Goal: Use online tool/utility: Utilize a website feature to perform a specific function

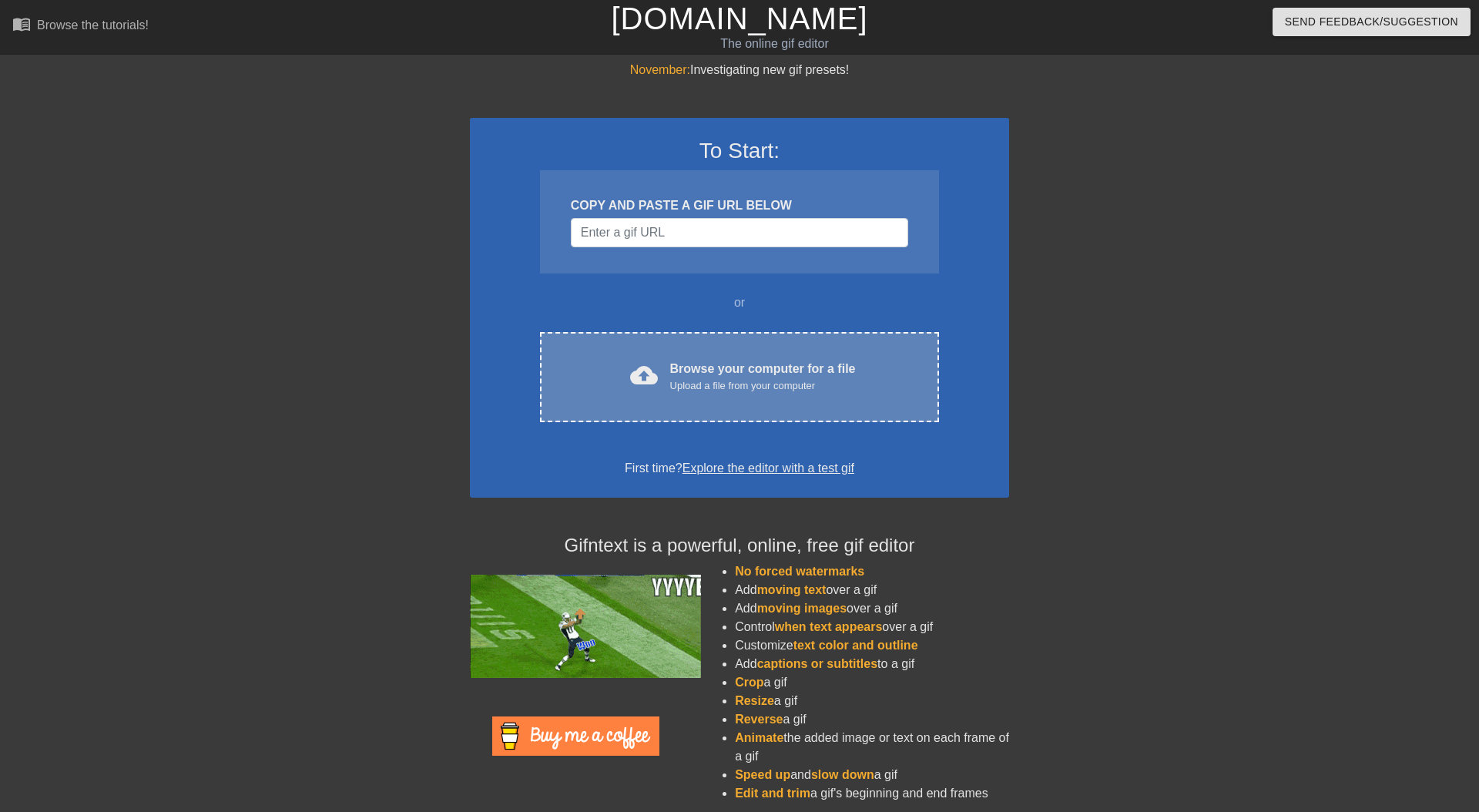
click at [633, 360] on div "cloud_upload Browse your computer for a file Upload a file from your computer" at bounding box center [740, 377] width 335 height 34
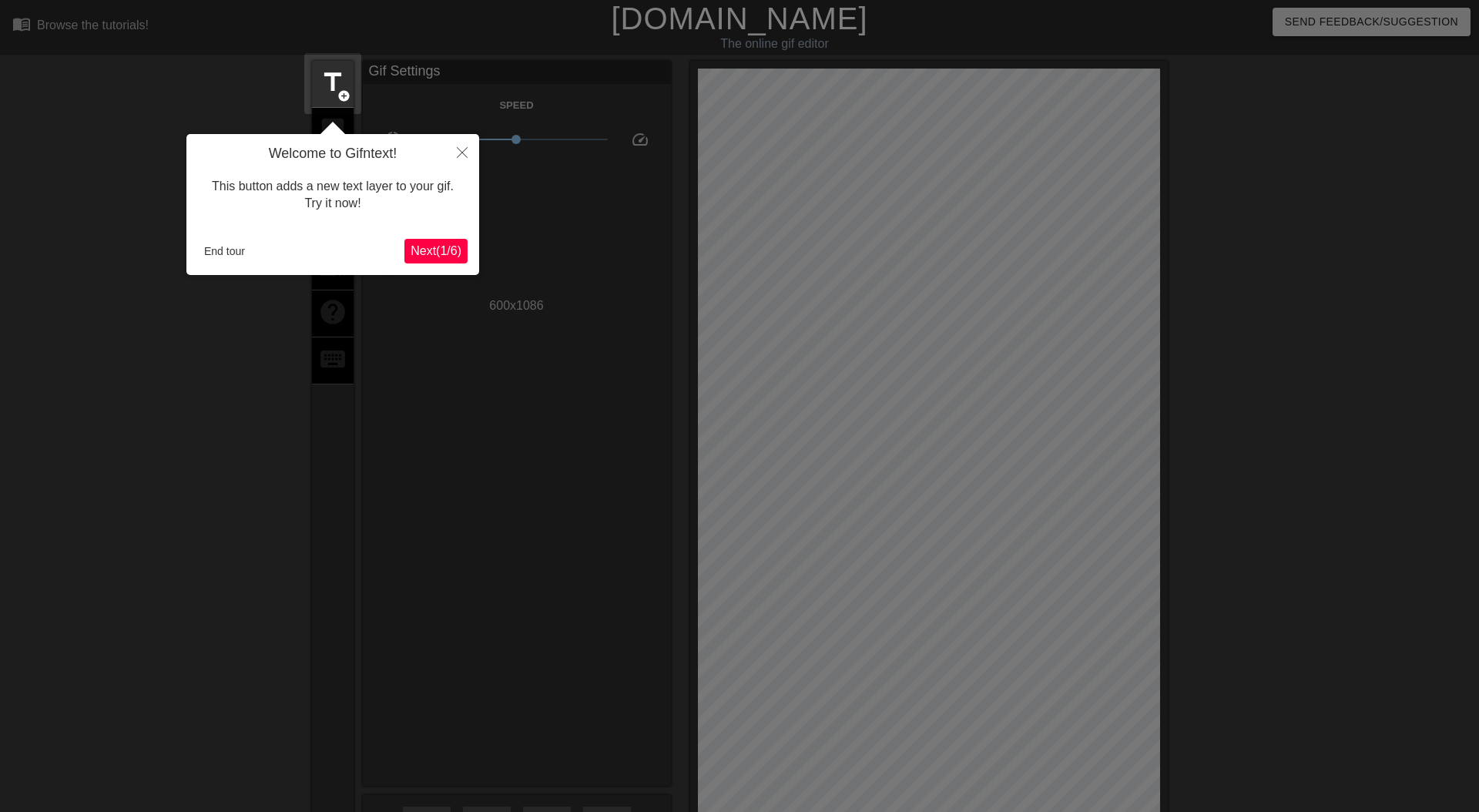
scroll to position [38, 0]
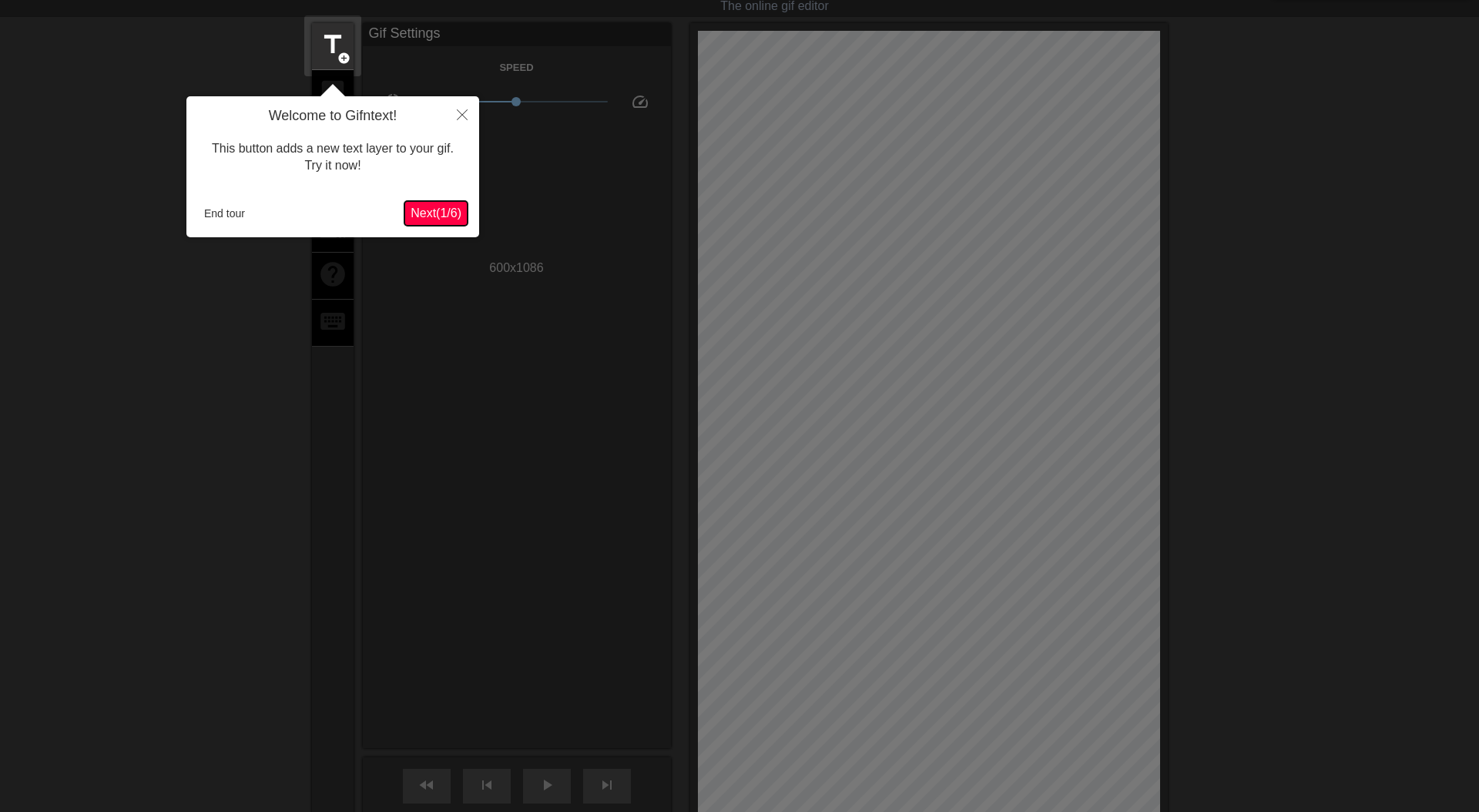
click at [441, 221] on button "Next ( 1 / 6 )" at bounding box center [436, 212] width 63 height 24
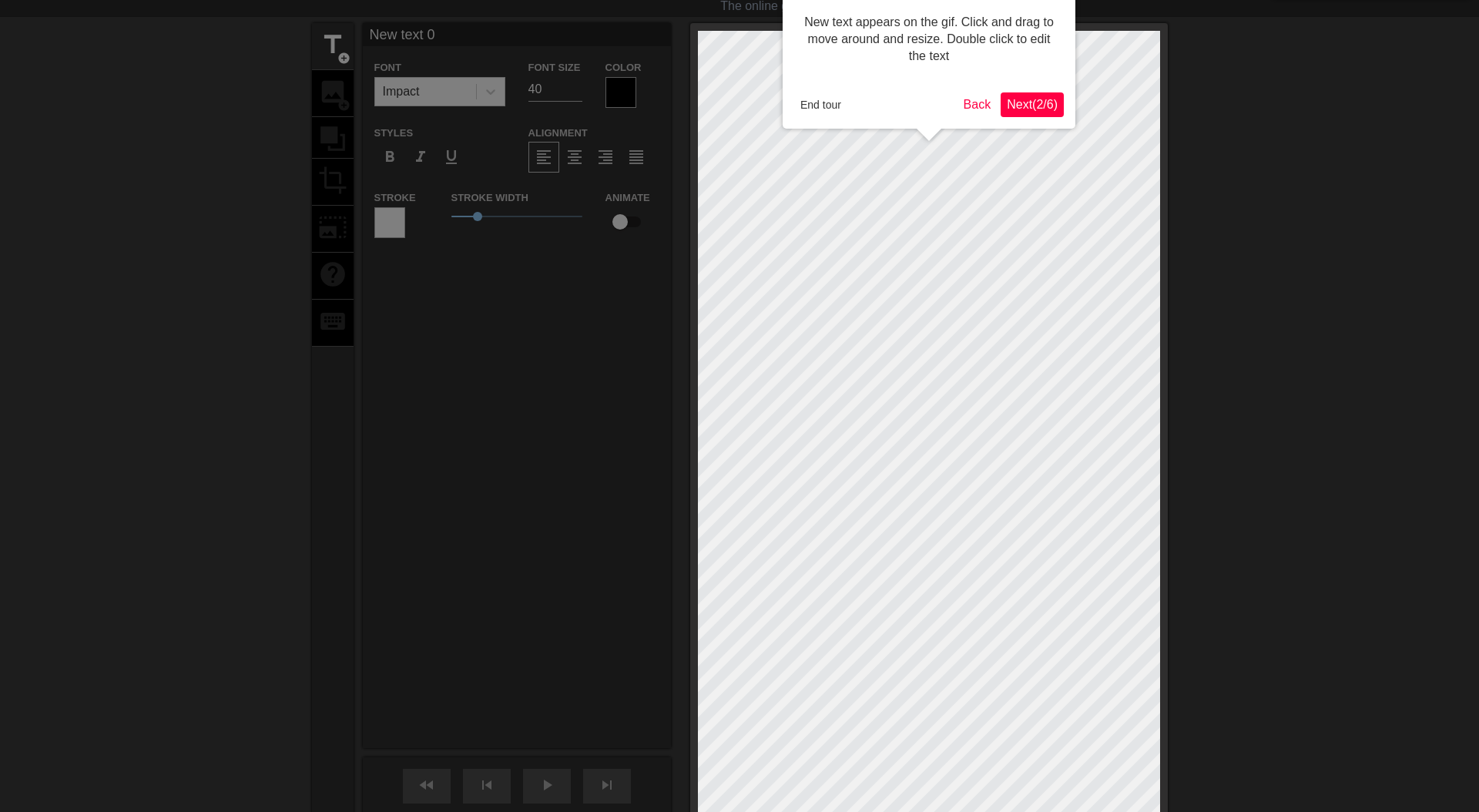
scroll to position [0, 0]
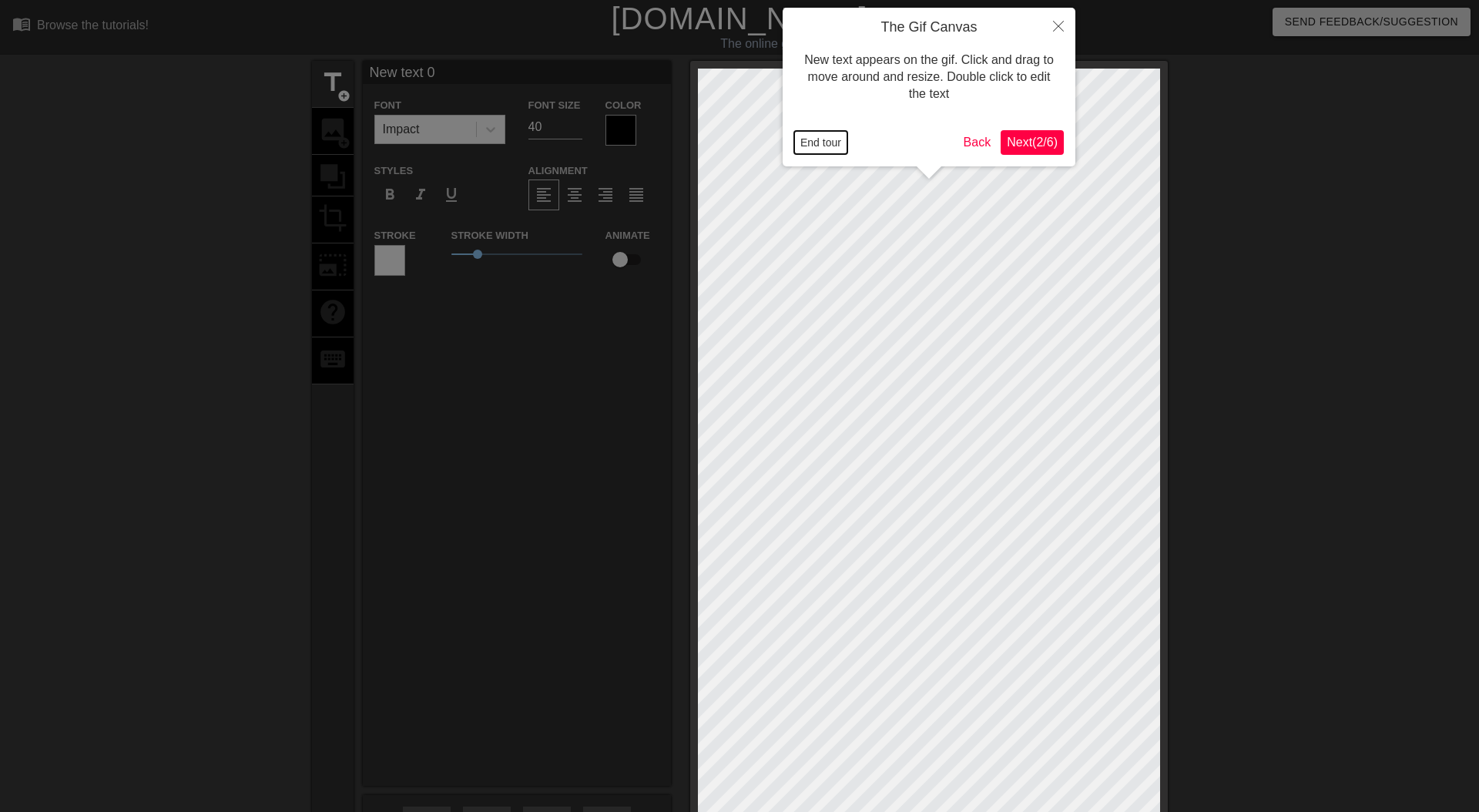
click at [840, 138] on button "End tour" at bounding box center [820, 143] width 53 height 24
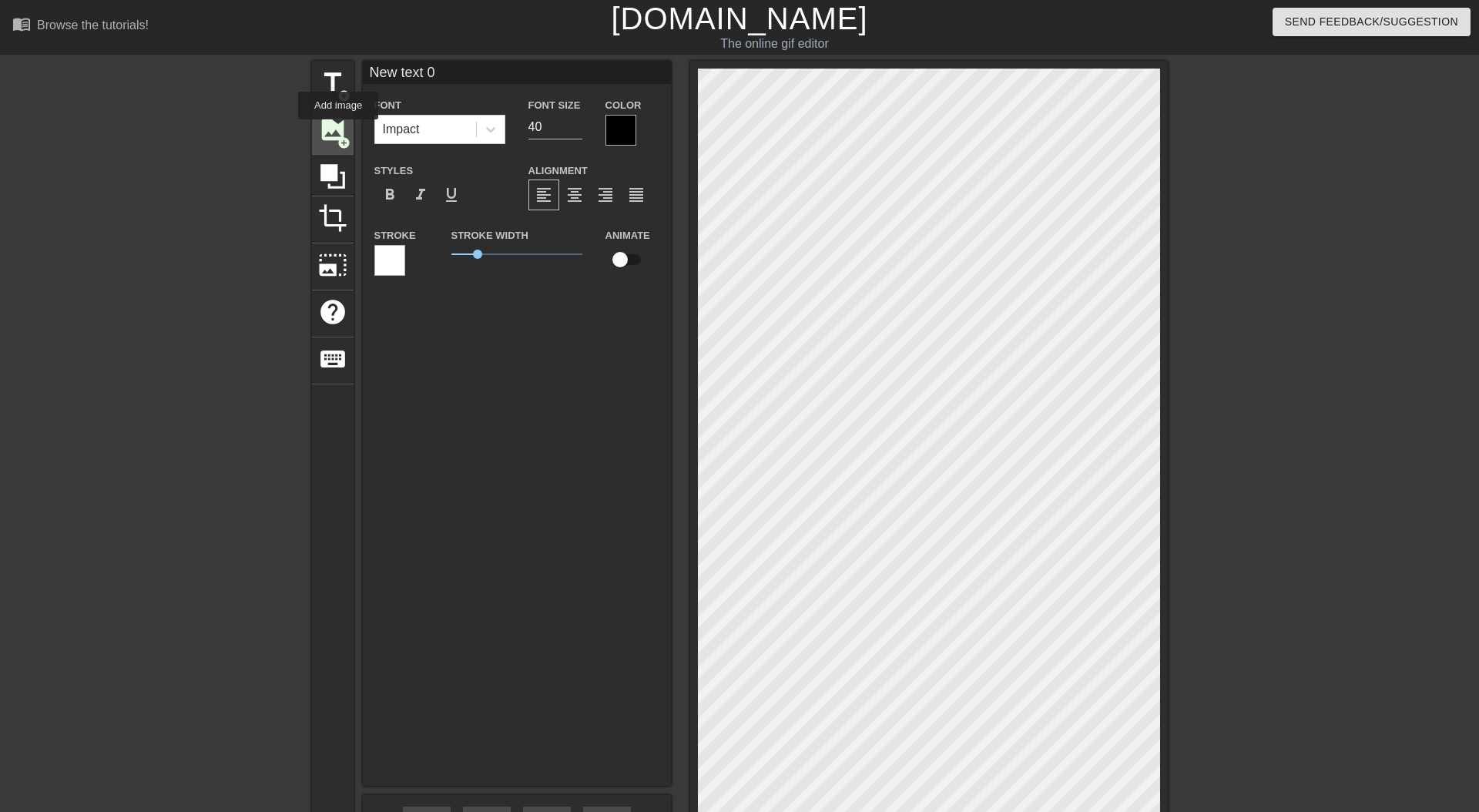
click at [339, 130] on span "image" at bounding box center [333, 129] width 29 height 29
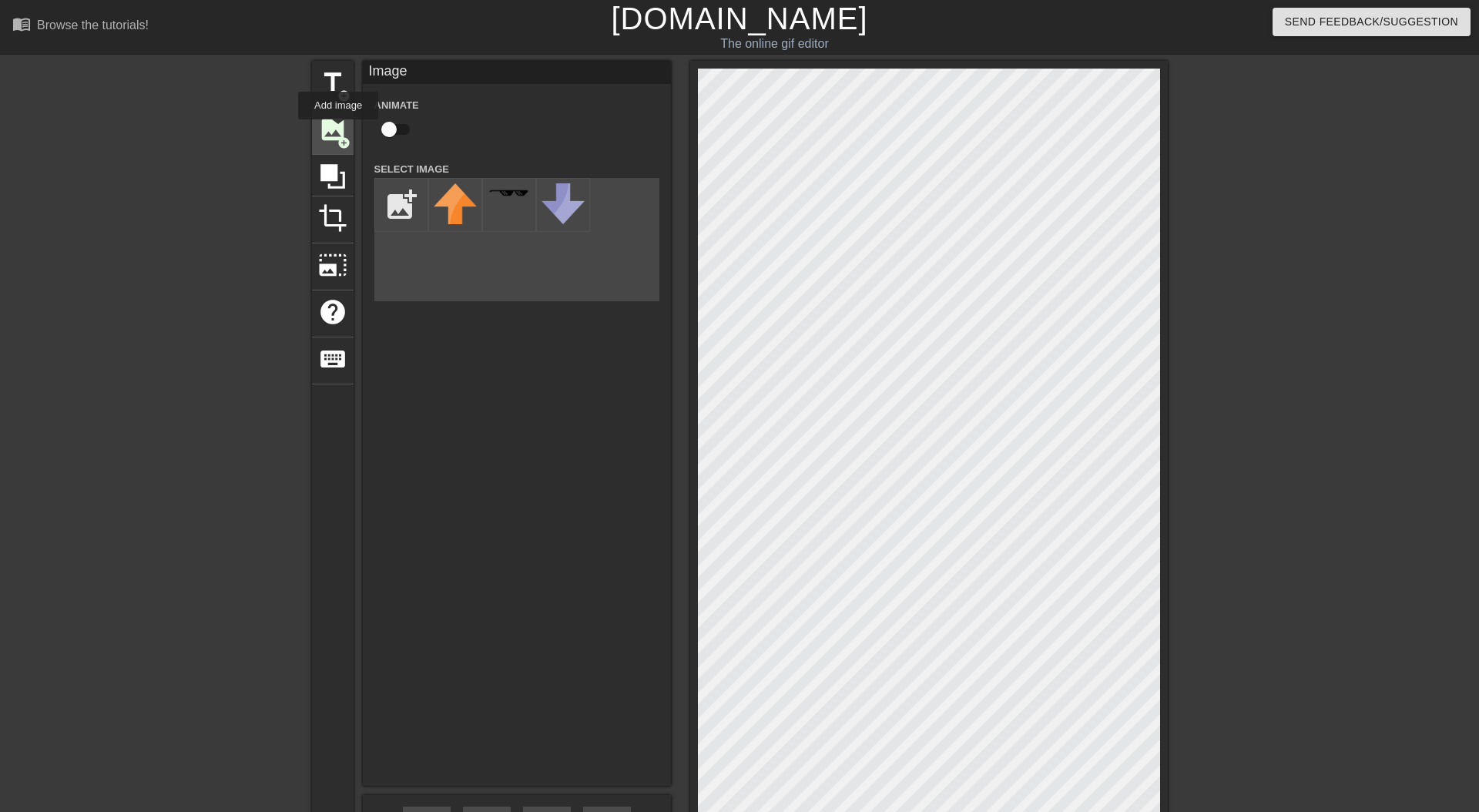
click at [339, 130] on span "image" at bounding box center [333, 129] width 29 height 29
click at [412, 210] on input "file" at bounding box center [402, 205] width 52 height 52
type input "C:\fakepath\VVTR56JHB.png"
click at [447, 202] on img at bounding box center [455, 221] width 43 height 74
click at [1198, 761] on div "title add_circle image add_circle crop photo_size_select_large help keyboard Im…" at bounding box center [739, 490] width 1479 height 859
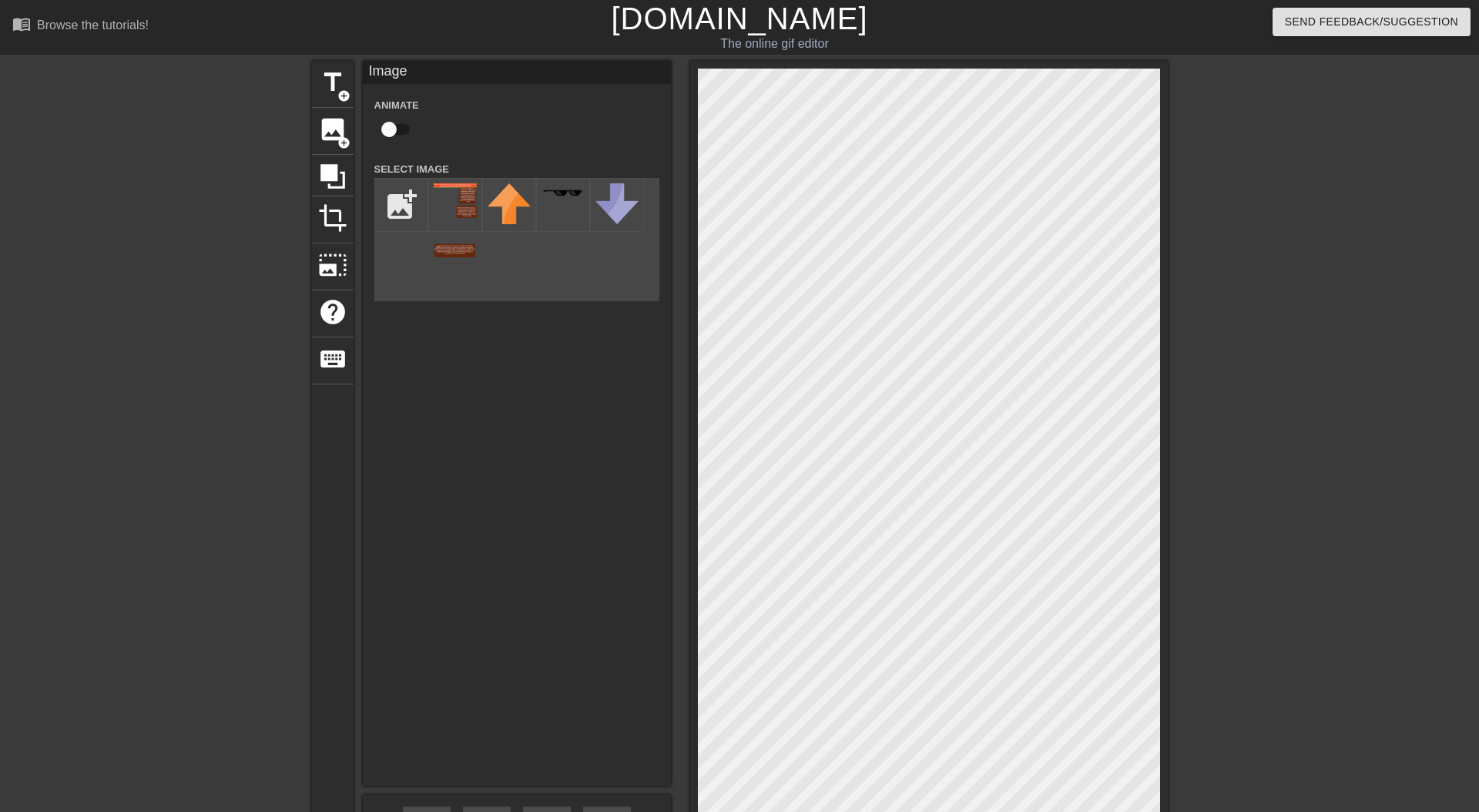
click at [1181, 68] on div "title add_circle image add_circle crop photo_size_select_large help keyboard Im…" at bounding box center [739, 490] width 1479 height 859
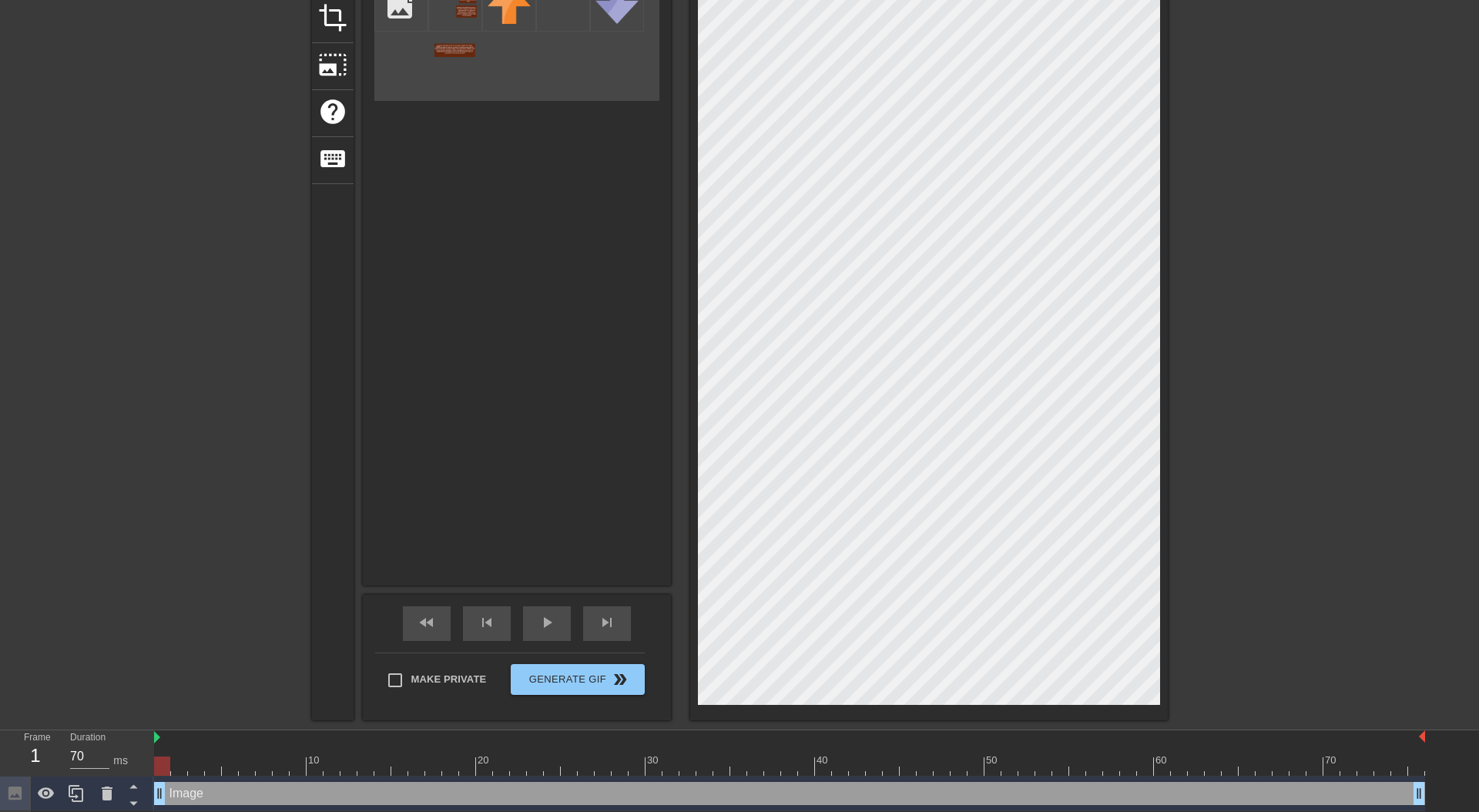
scroll to position [210, 0]
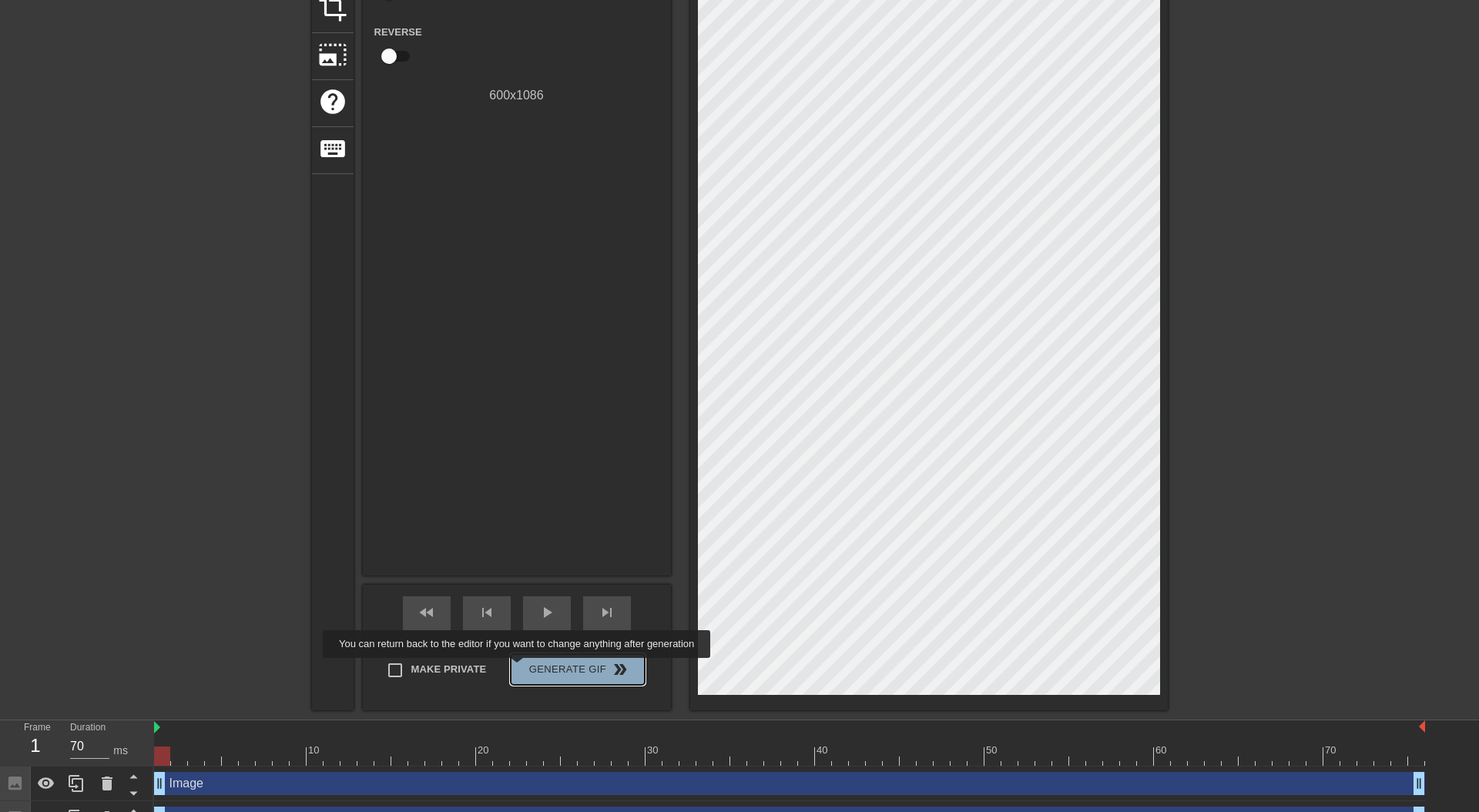
click at [526, 668] on span "Generate Gif double_arrow" at bounding box center [577, 669] width 121 height 18
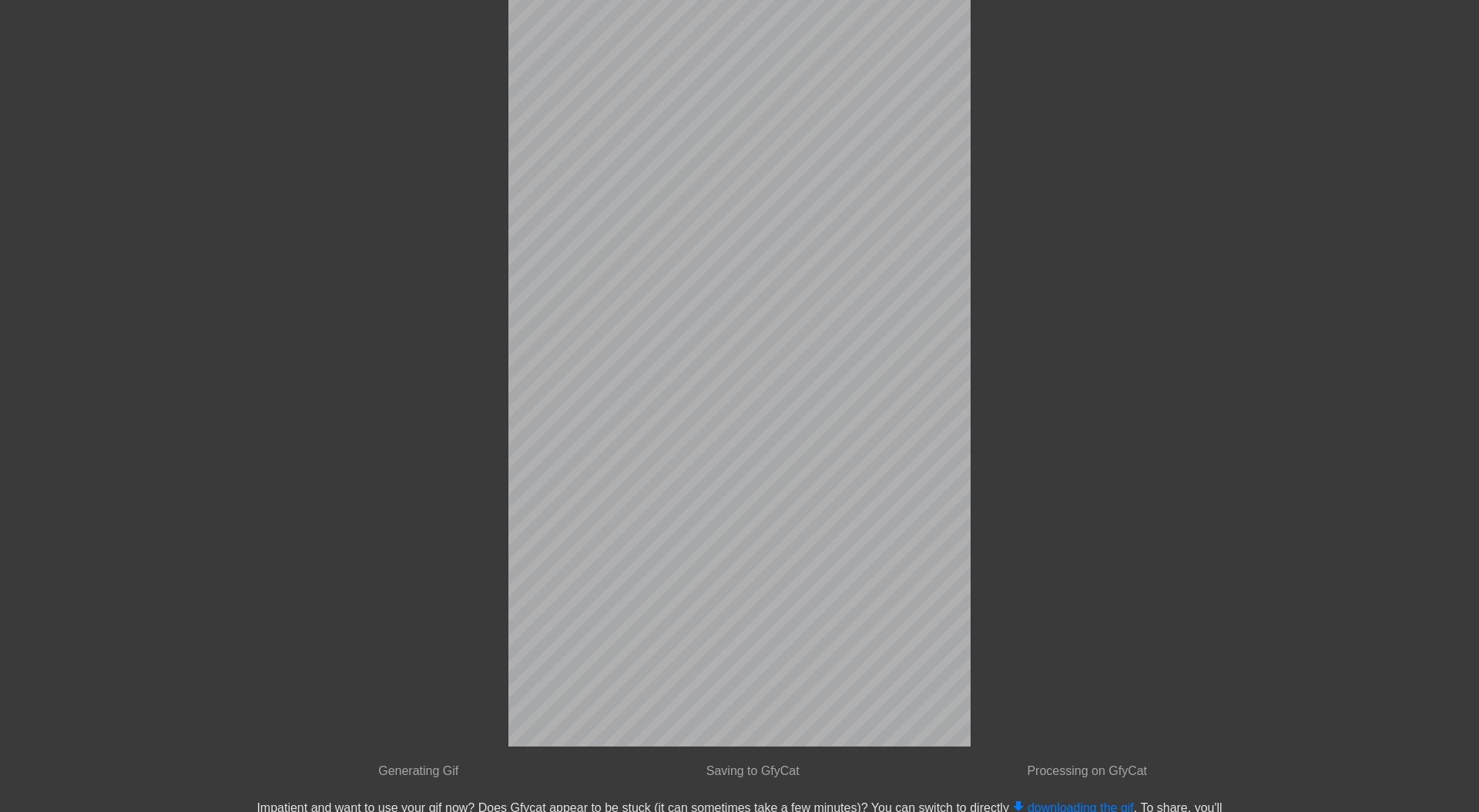
scroll to position [0, 0]
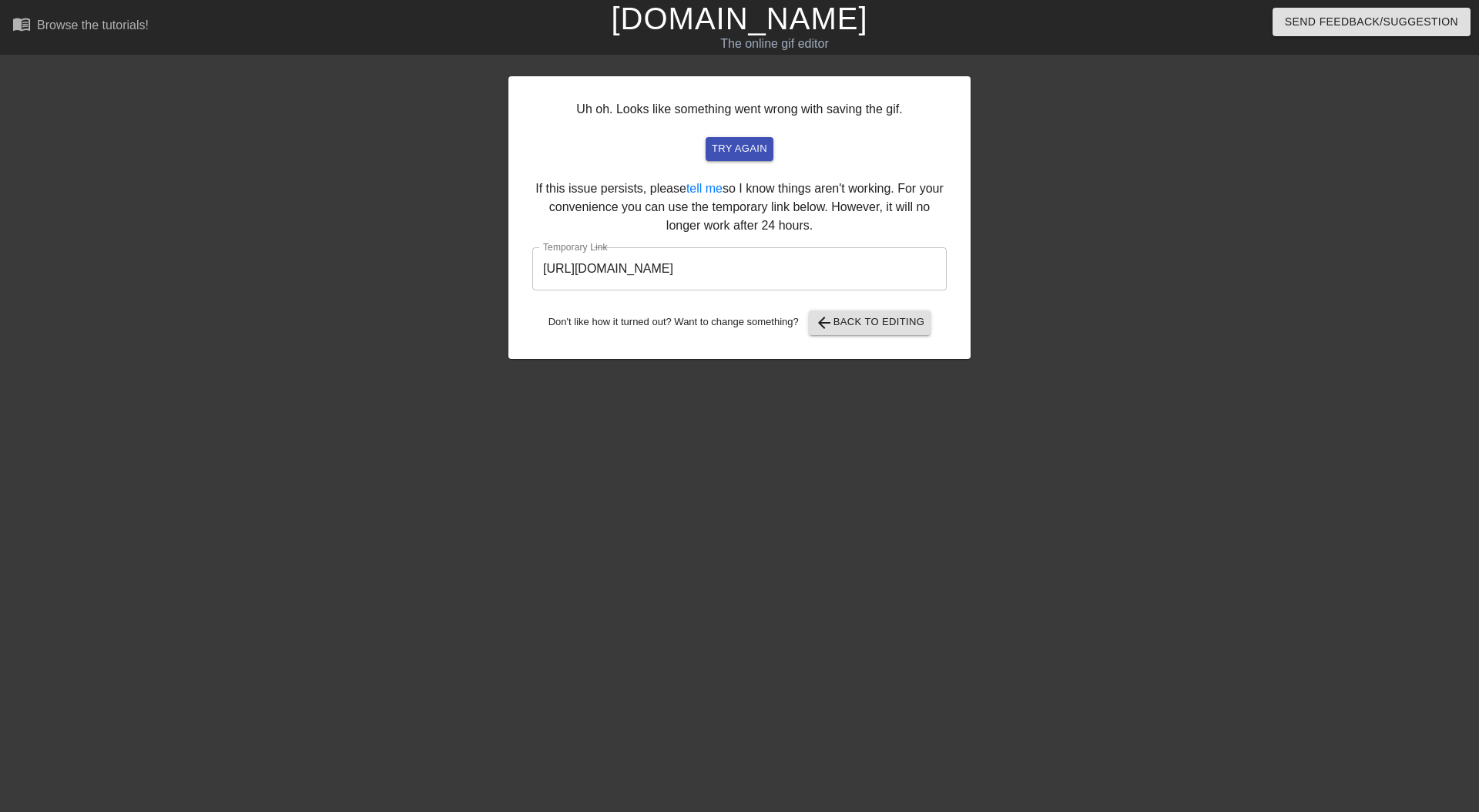
click at [610, 247] on input "https://www.gifntext.com/temp_generations/a8USRk59.gif" at bounding box center [739, 269] width 414 height 43
click at [609, 247] on input "https://www.gifntext.com/temp_generations/a8USRk59.gif" at bounding box center [739, 269] width 414 height 43
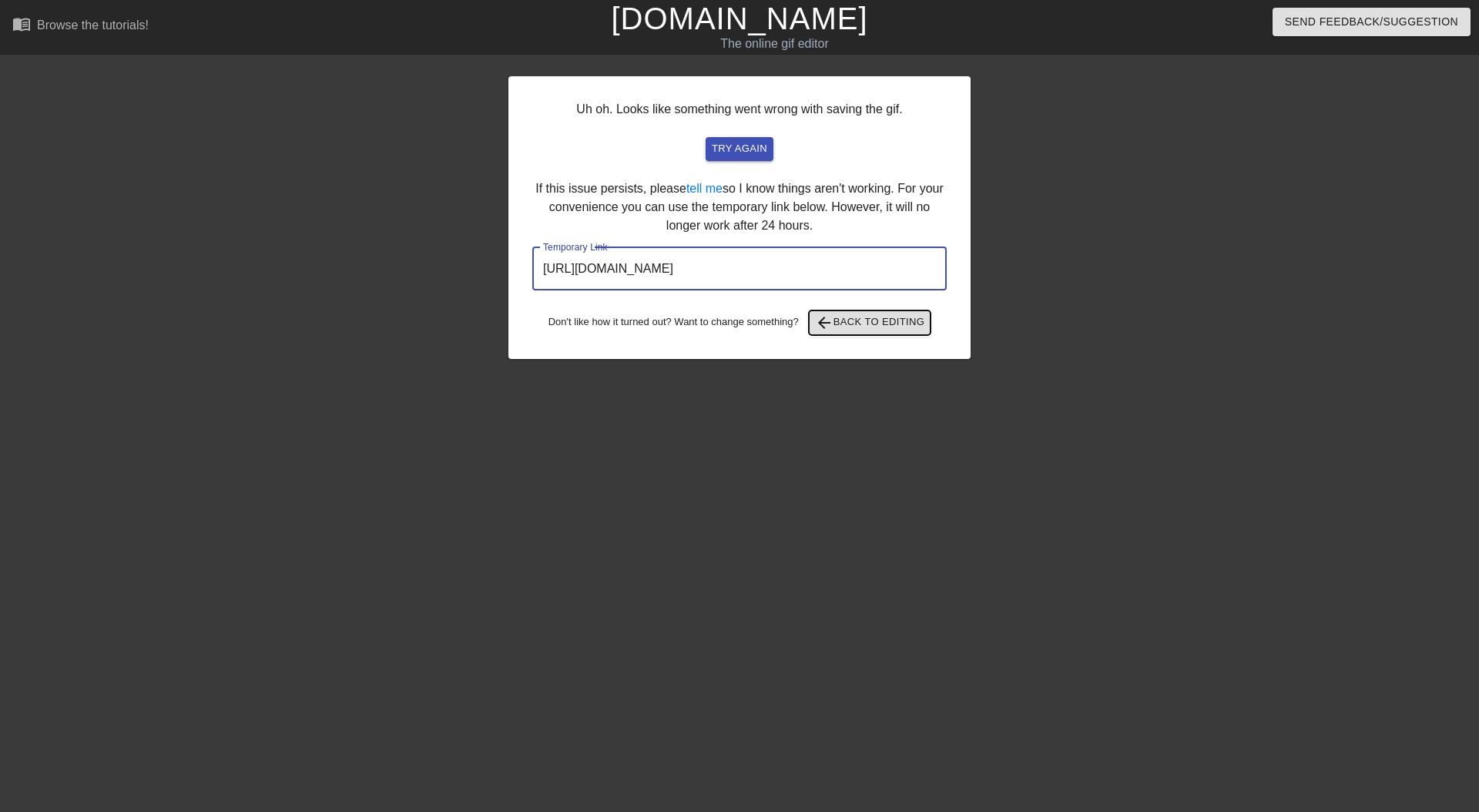
click at [865, 314] on span "arrow_back Back to Editing" at bounding box center [870, 323] width 110 height 18
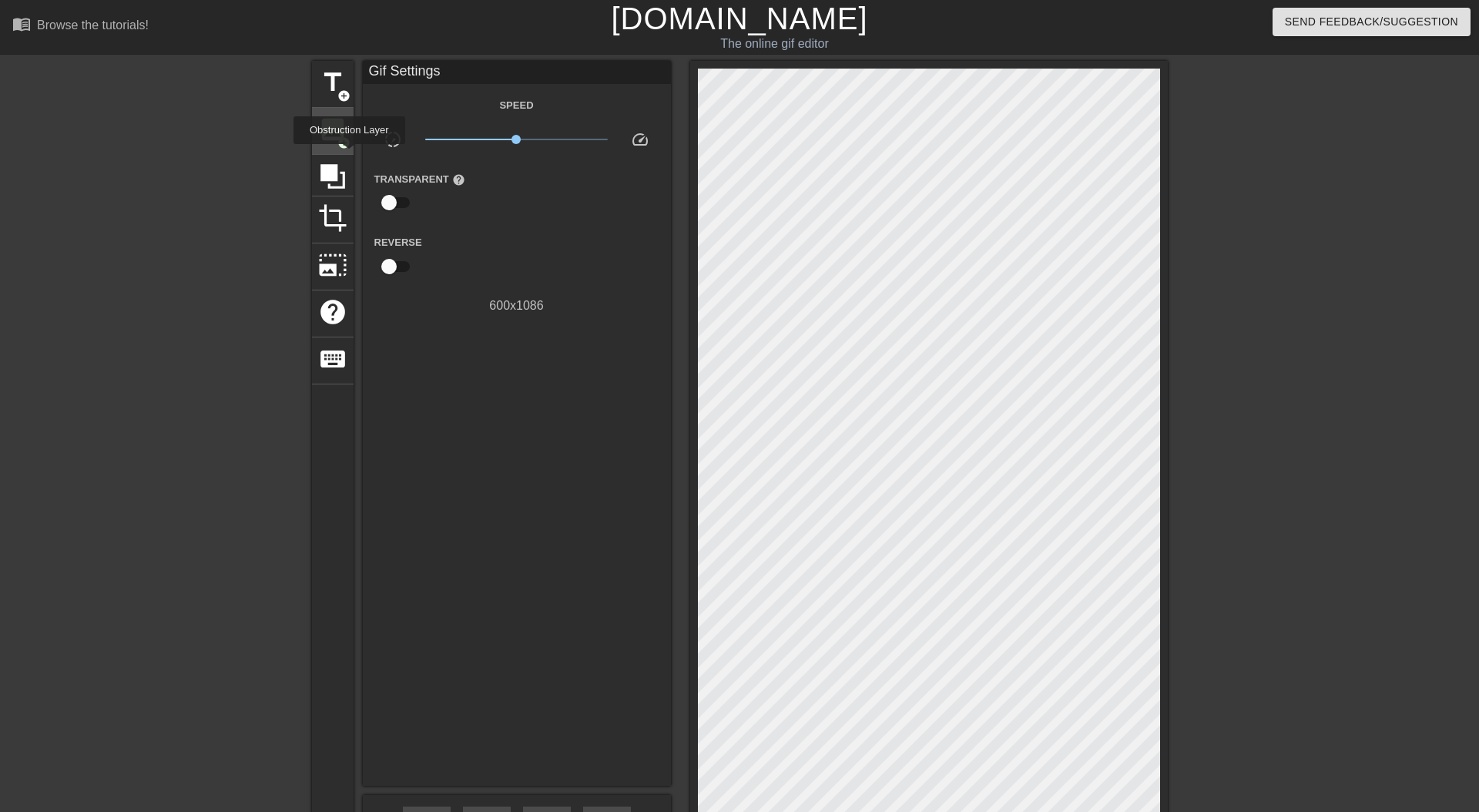
click at [336, 139] on span "image" at bounding box center [333, 129] width 29 height 29
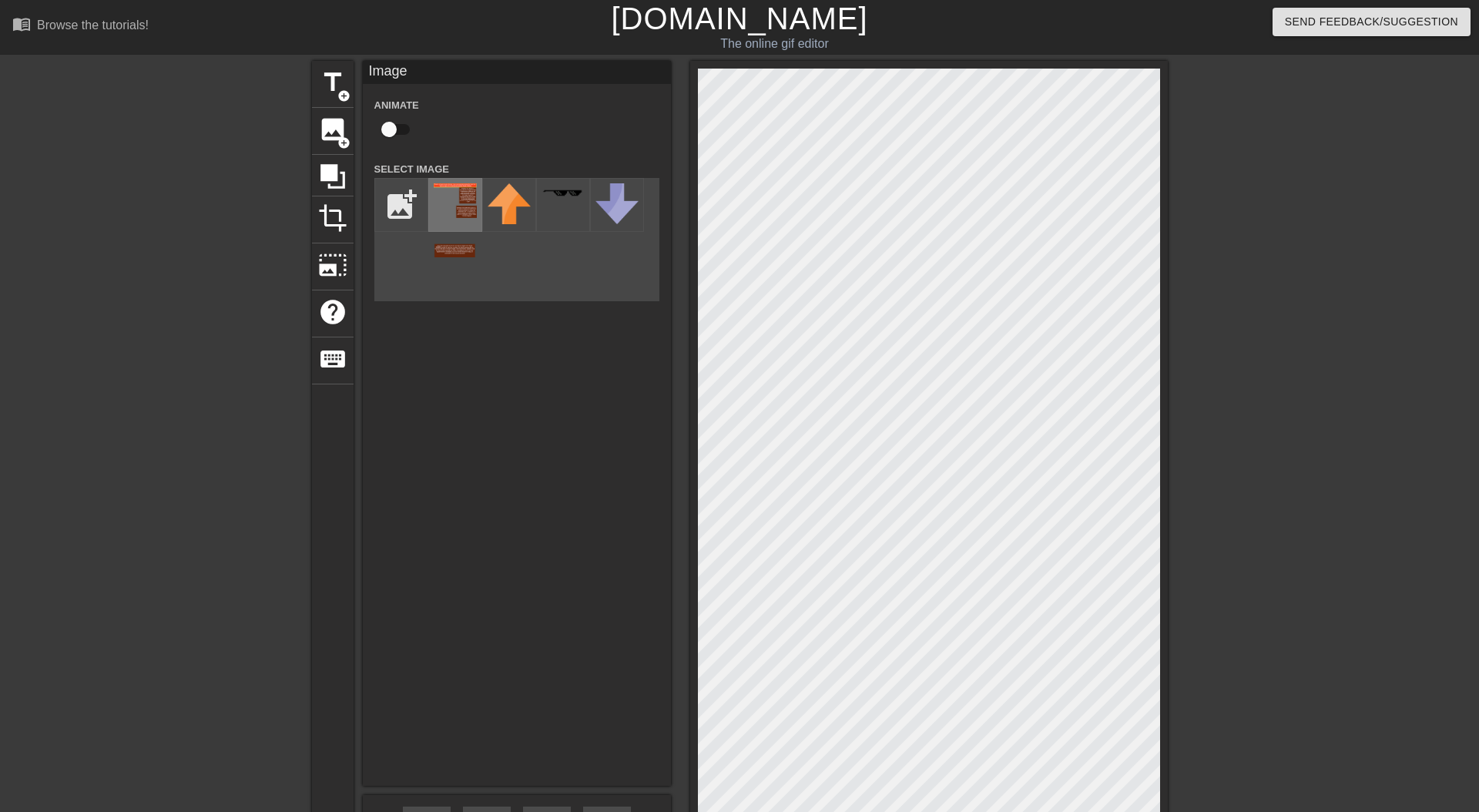
click at [448, 198] on img at bounding box center [455, 221] width 43 height 74
click at [1169, 222] on div "title add_circle image add_circle crop photo_size_select_large help keyboard Im…" at bounding box center [739, 490] width 1479 height 859
click at [569, 91] on div "title add_circle image add_circle crop photo_size_select_large help keyboard Im…" at bounding box center [740, 490] width 856 height 859
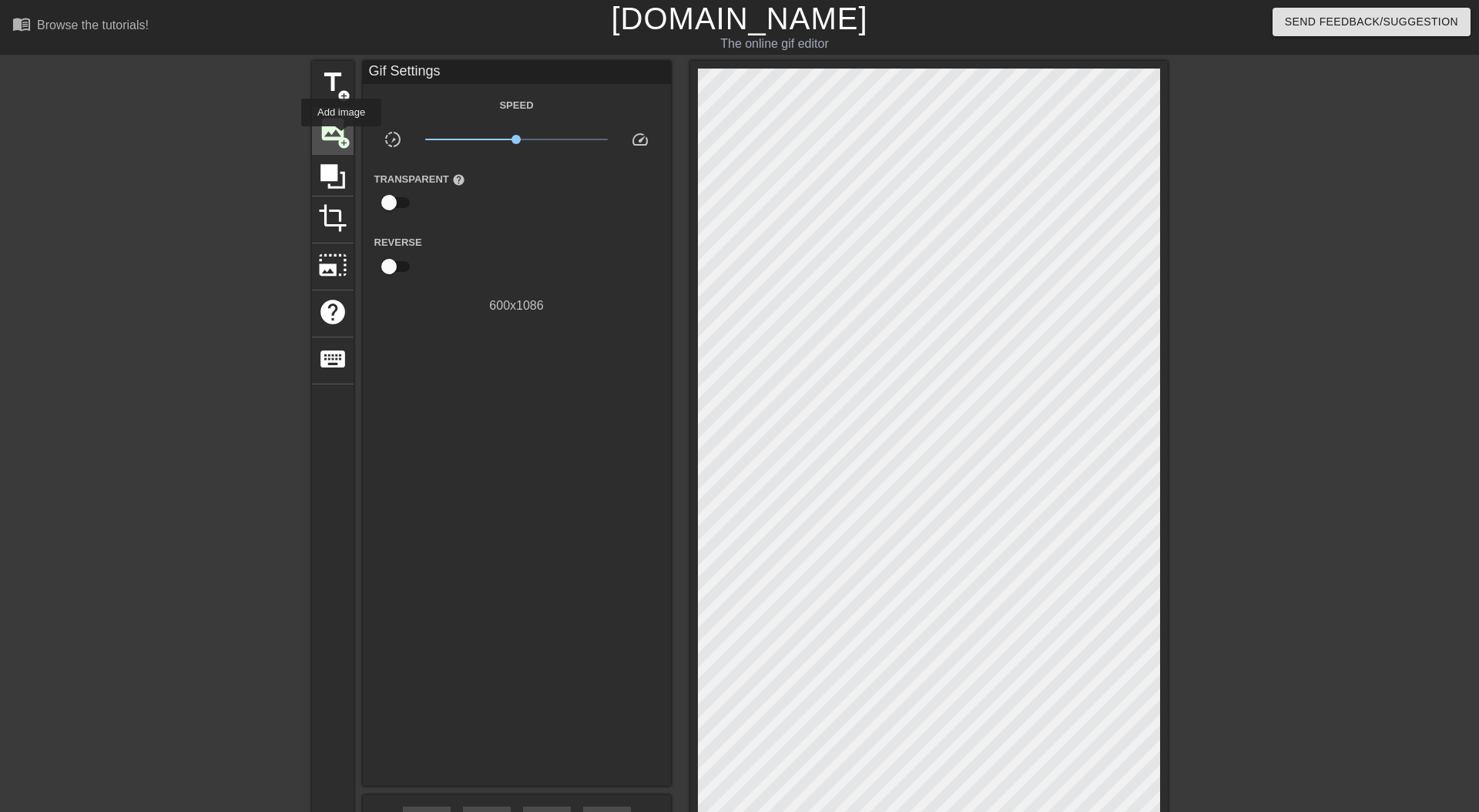
click at [342, 137] on span "add_circle" at bounding box center [344, 143] width 13 height 13
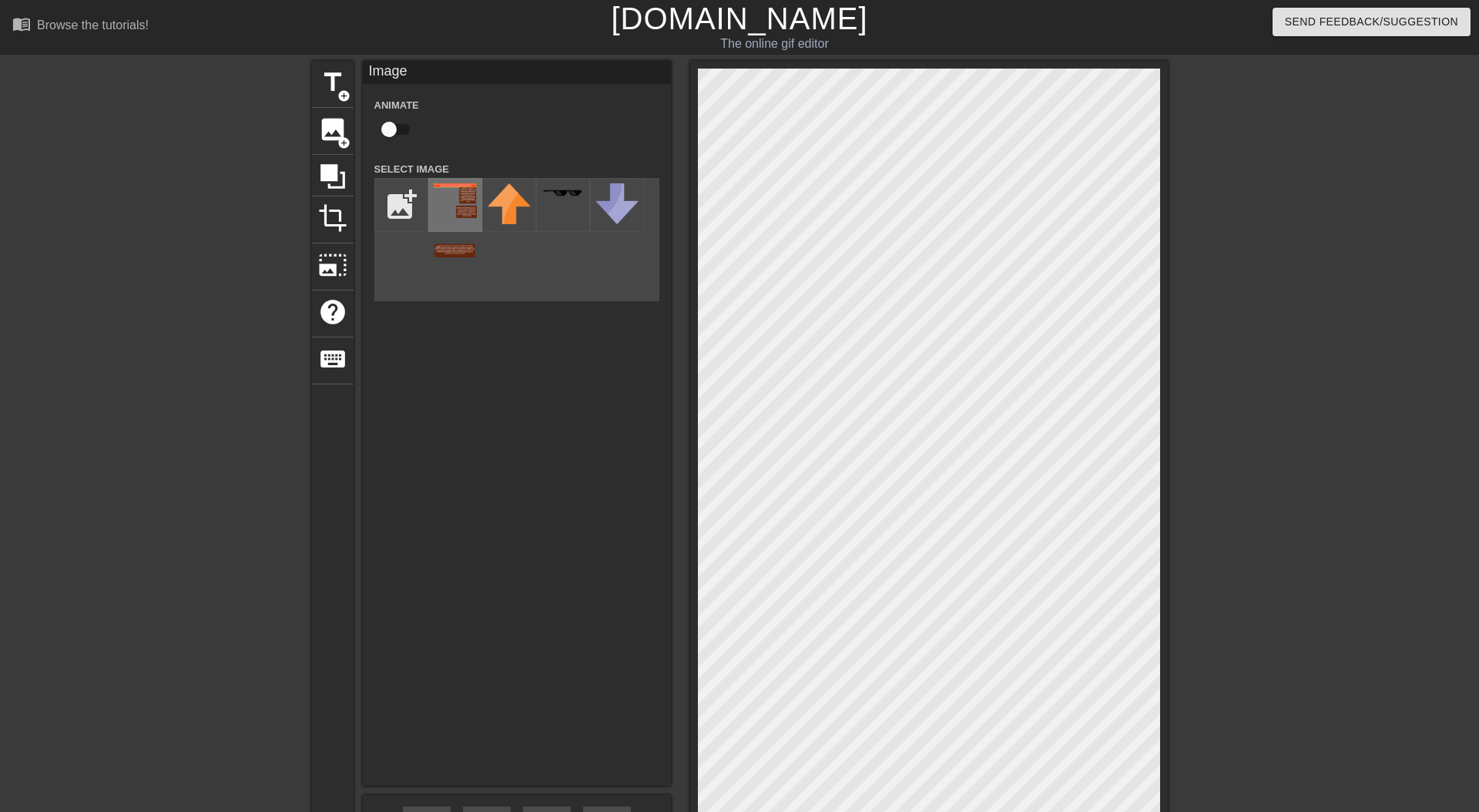
click at [441, 196] on img at bounding box center [455, 221] width 43 height 74
click at [1160, 193] on div at bounding box center [929, 490] width 478 height 859
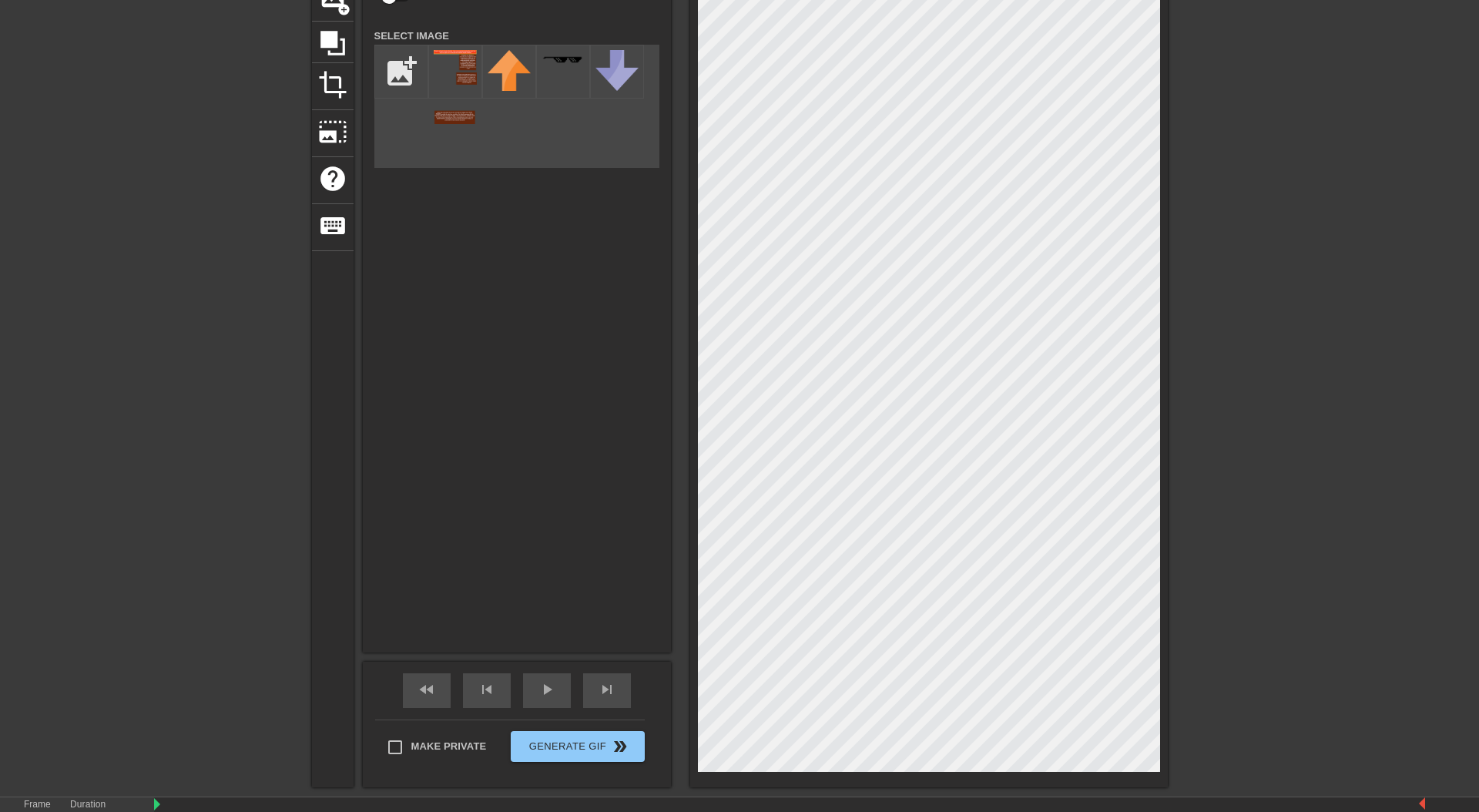
scroll to position [201, 0]
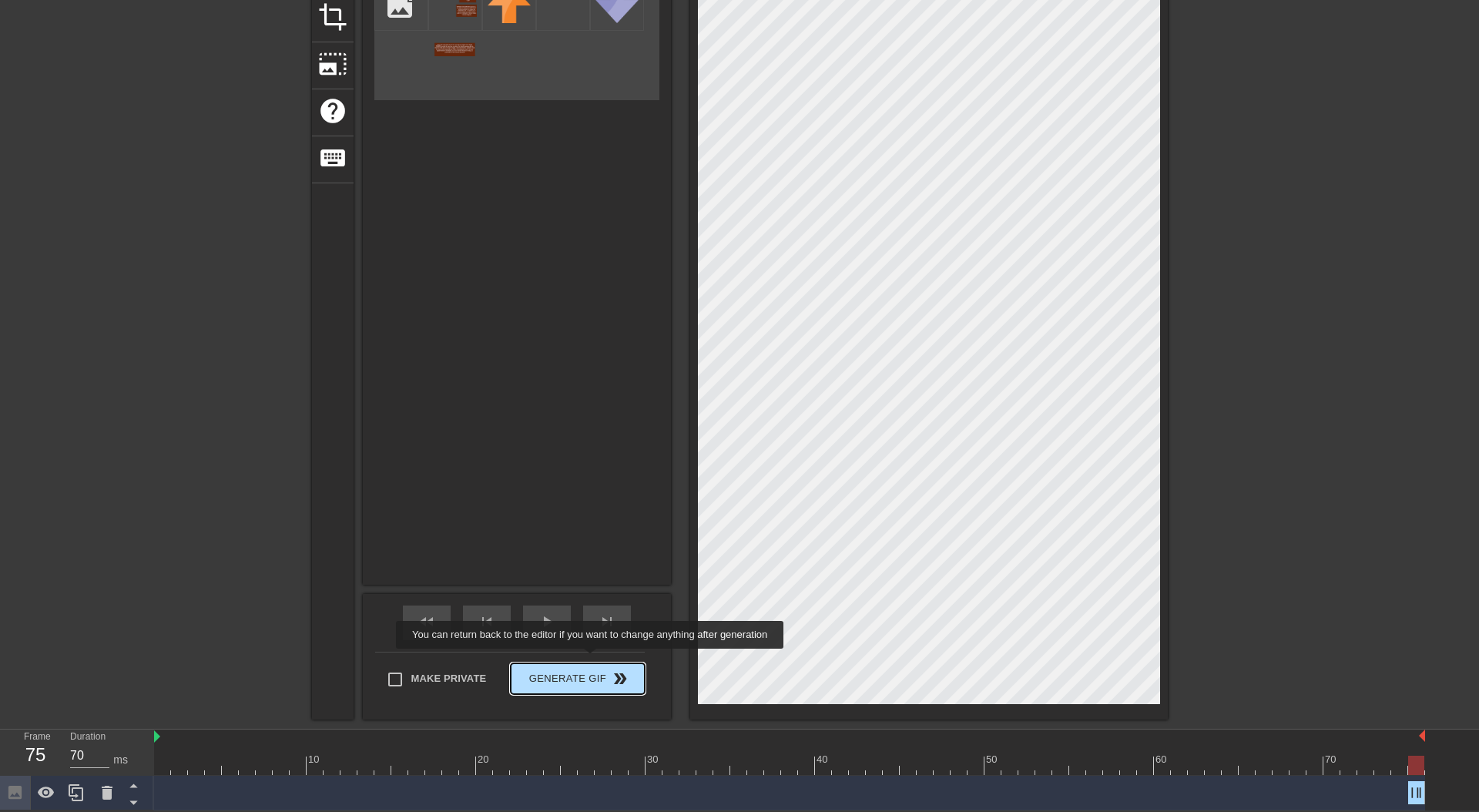
click at [600, 663] on button "Generate Gif double_arrow" at bounding box center [577, 678] width 133 height 31
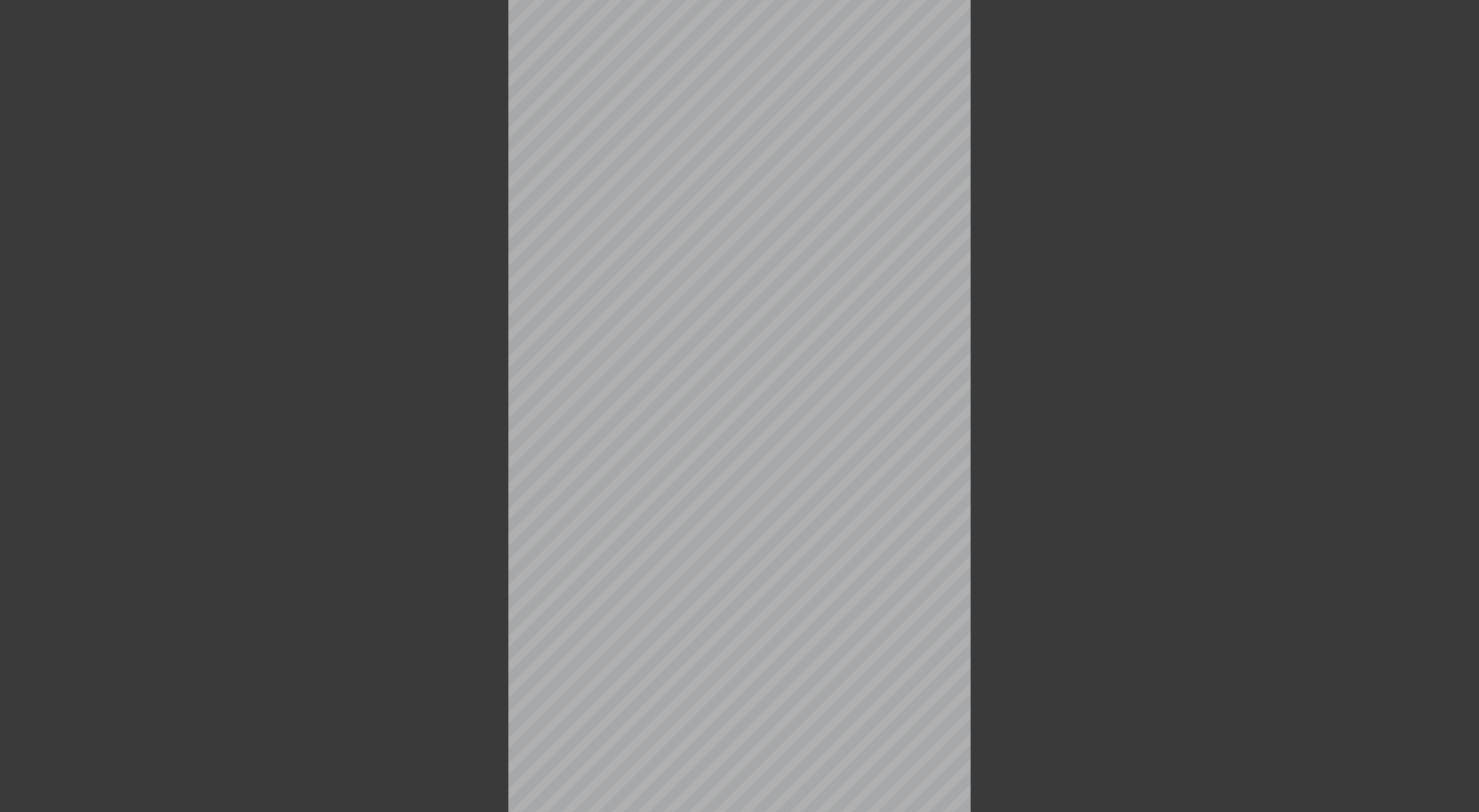
scroll to position [0, 0]
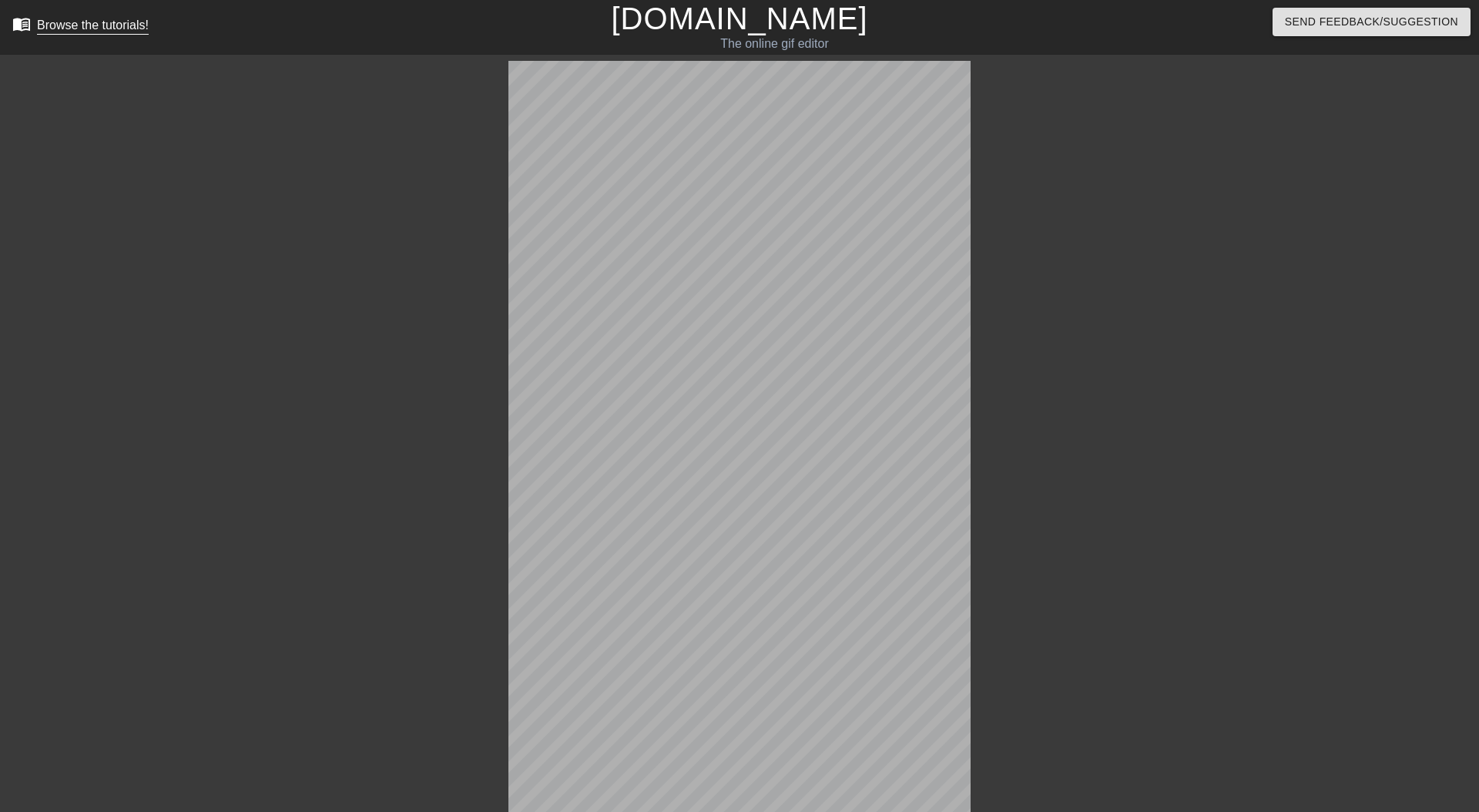
click at [58, 24] on div "Browse the tutorials!" at bounding box center [92, 24] width 111 height 13
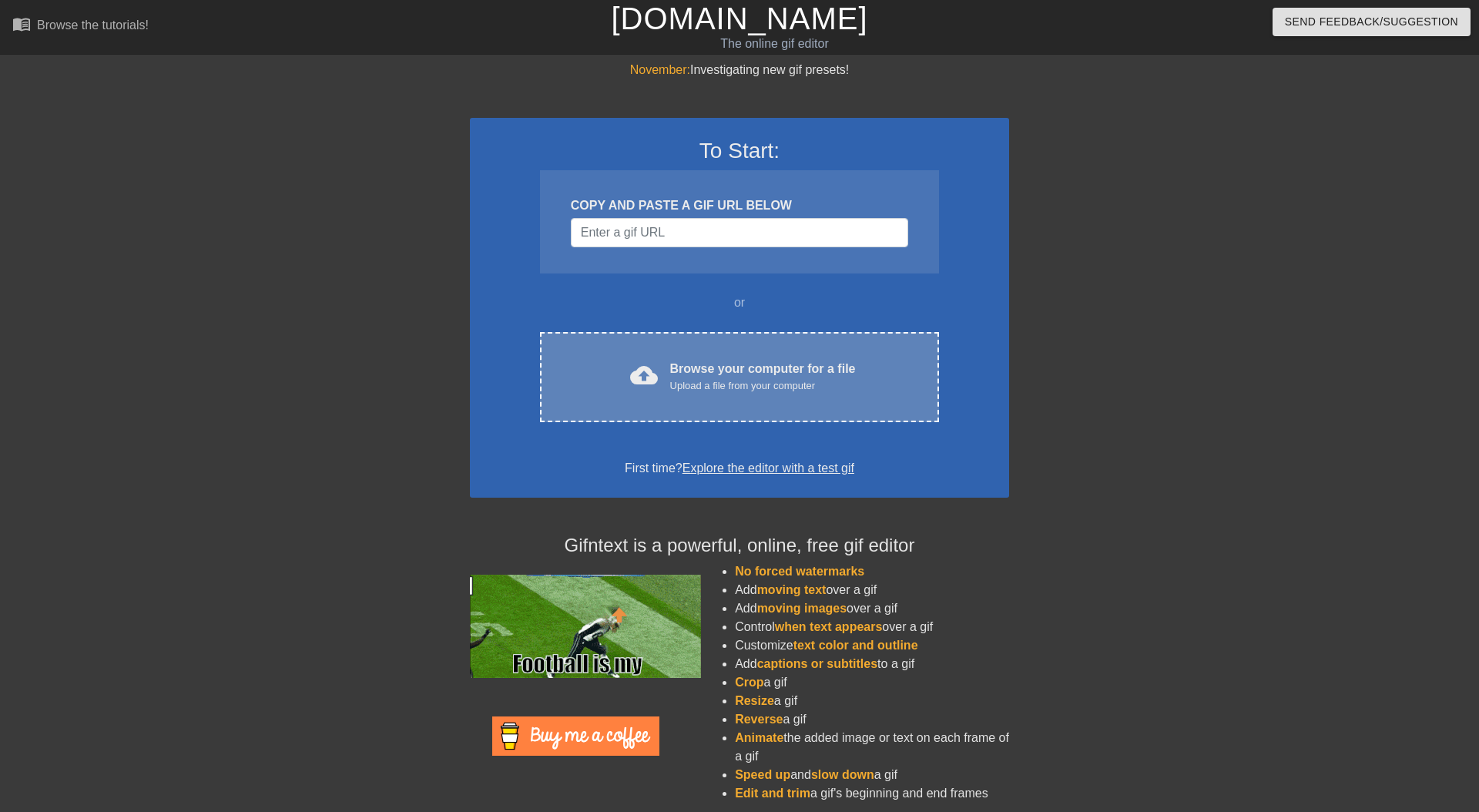
click at [734, 378] on div "Upload a file from your computer" at bounding box center [763, 385] width 185 height 15
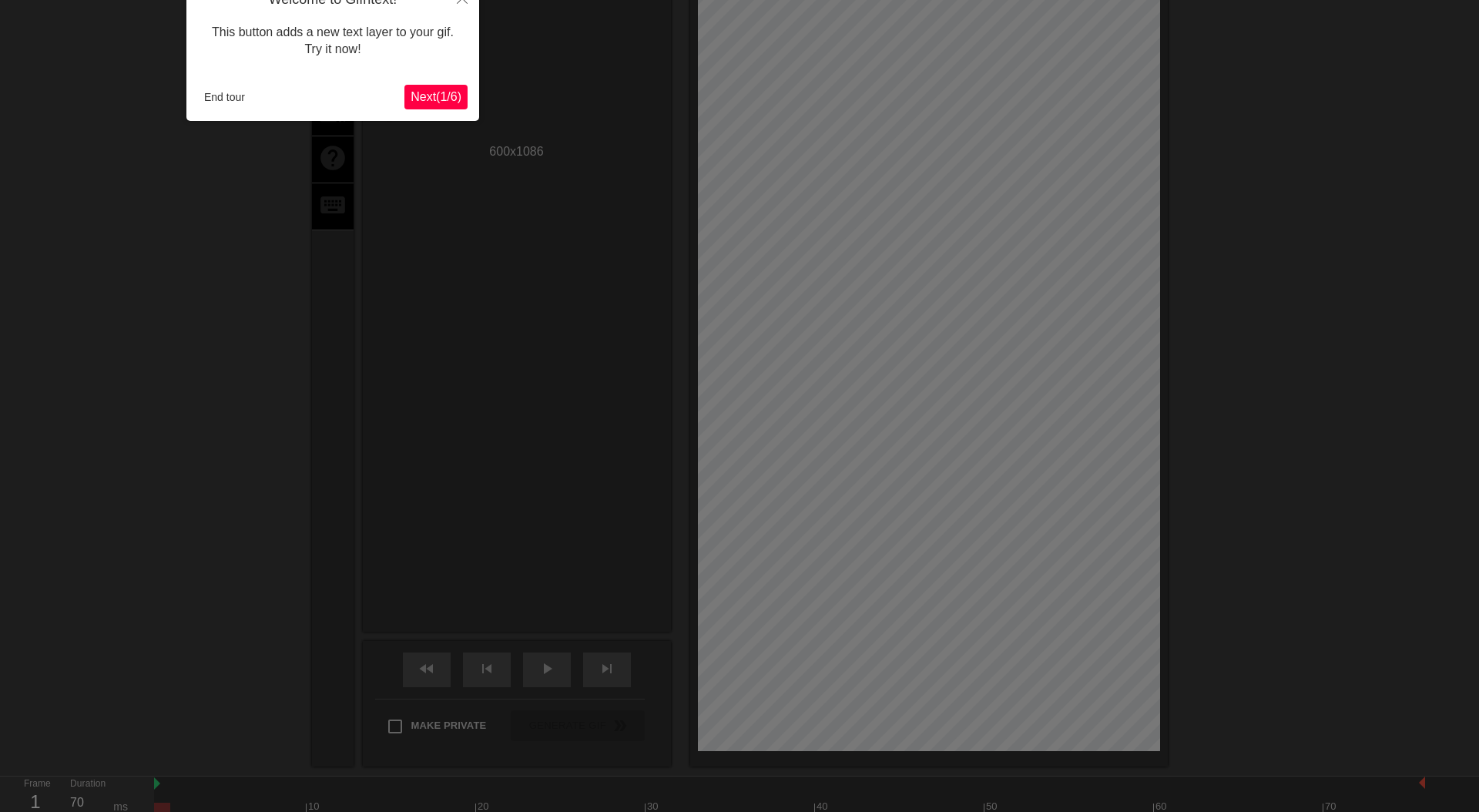
scroll to position [38, 0]
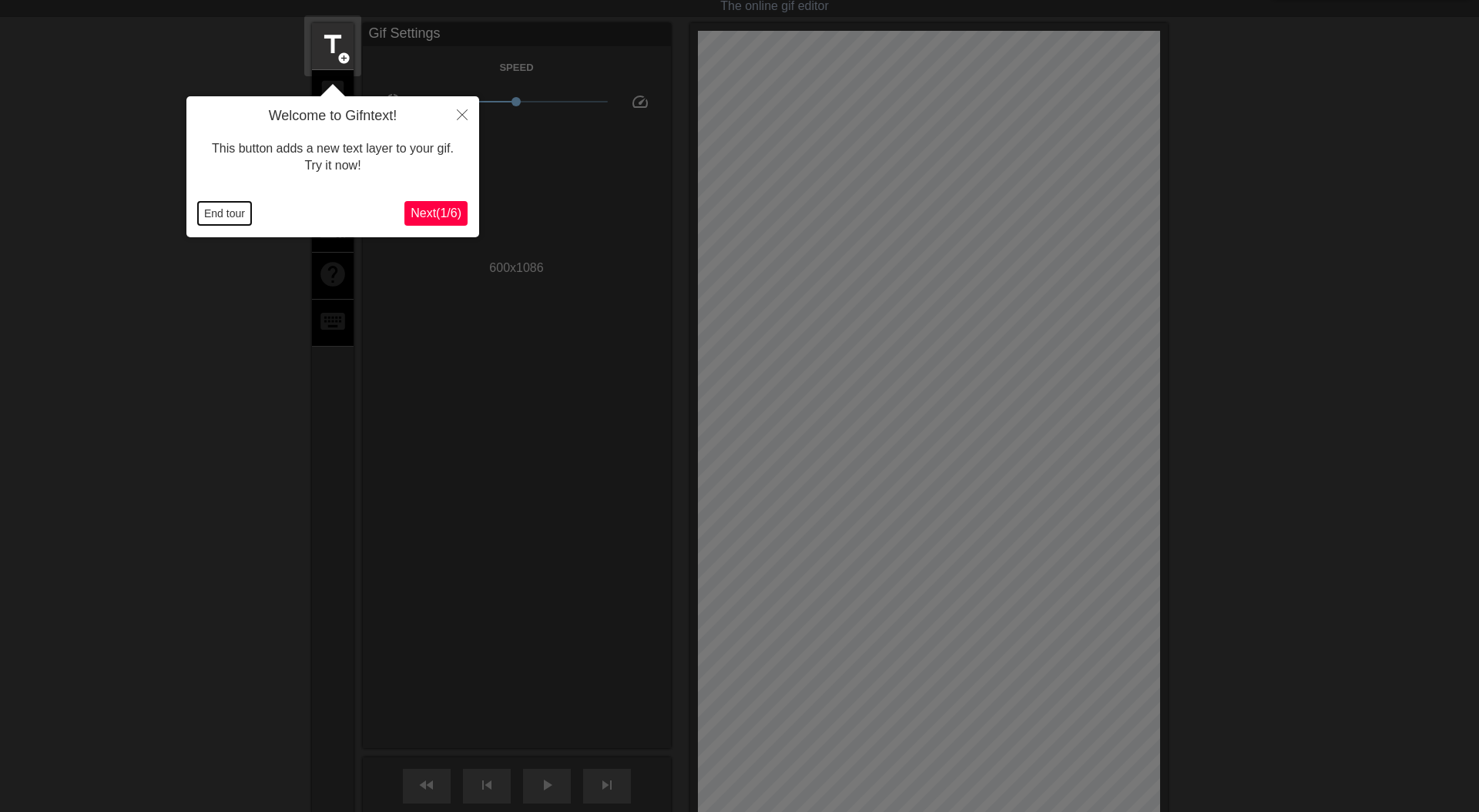
click at [236, 215] on button "End tour" at bounding box center [224, 213] width 53 height 24
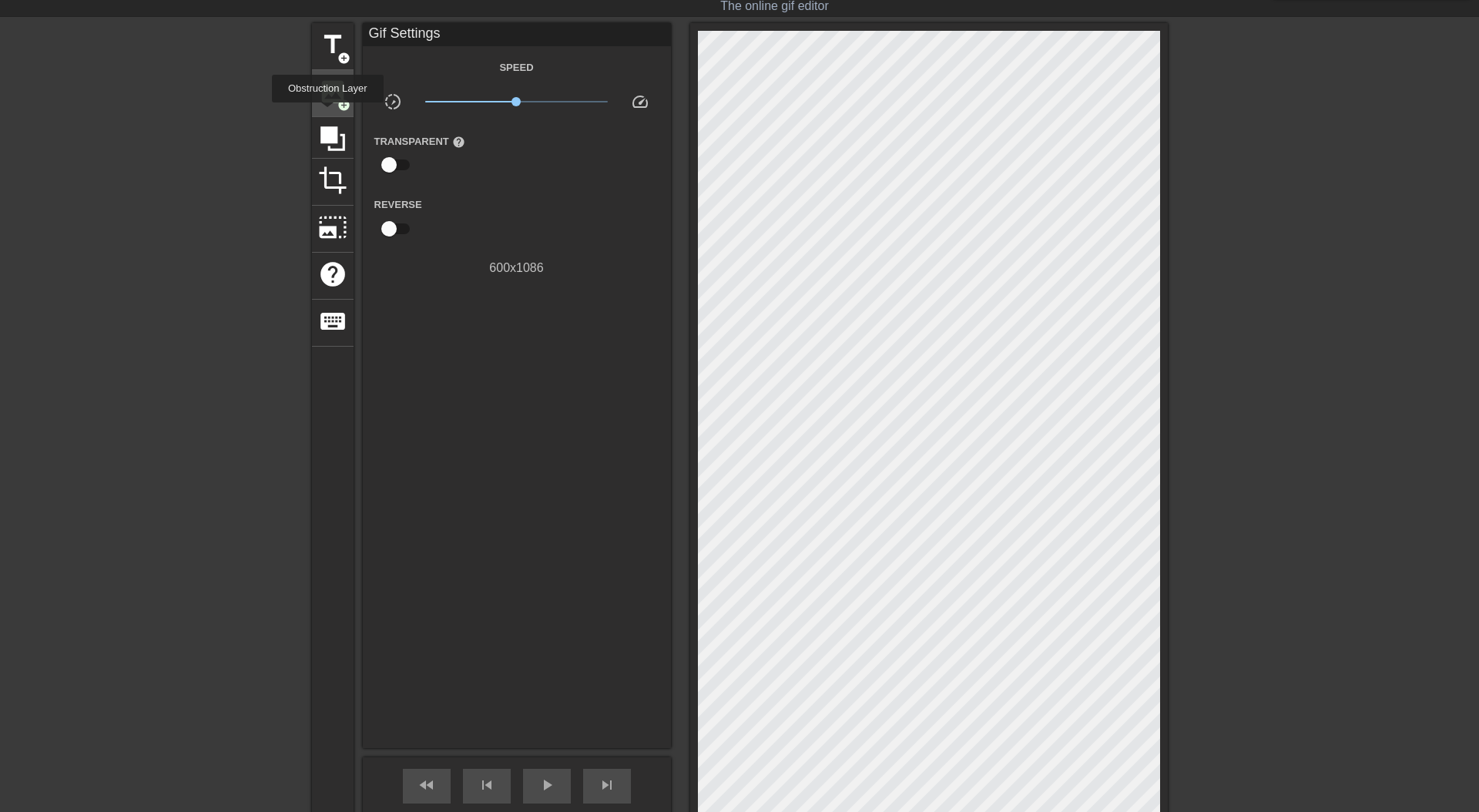
click at [332, 108] on div "image add_circle" at bounding box center [333, 93] width 42 height 47
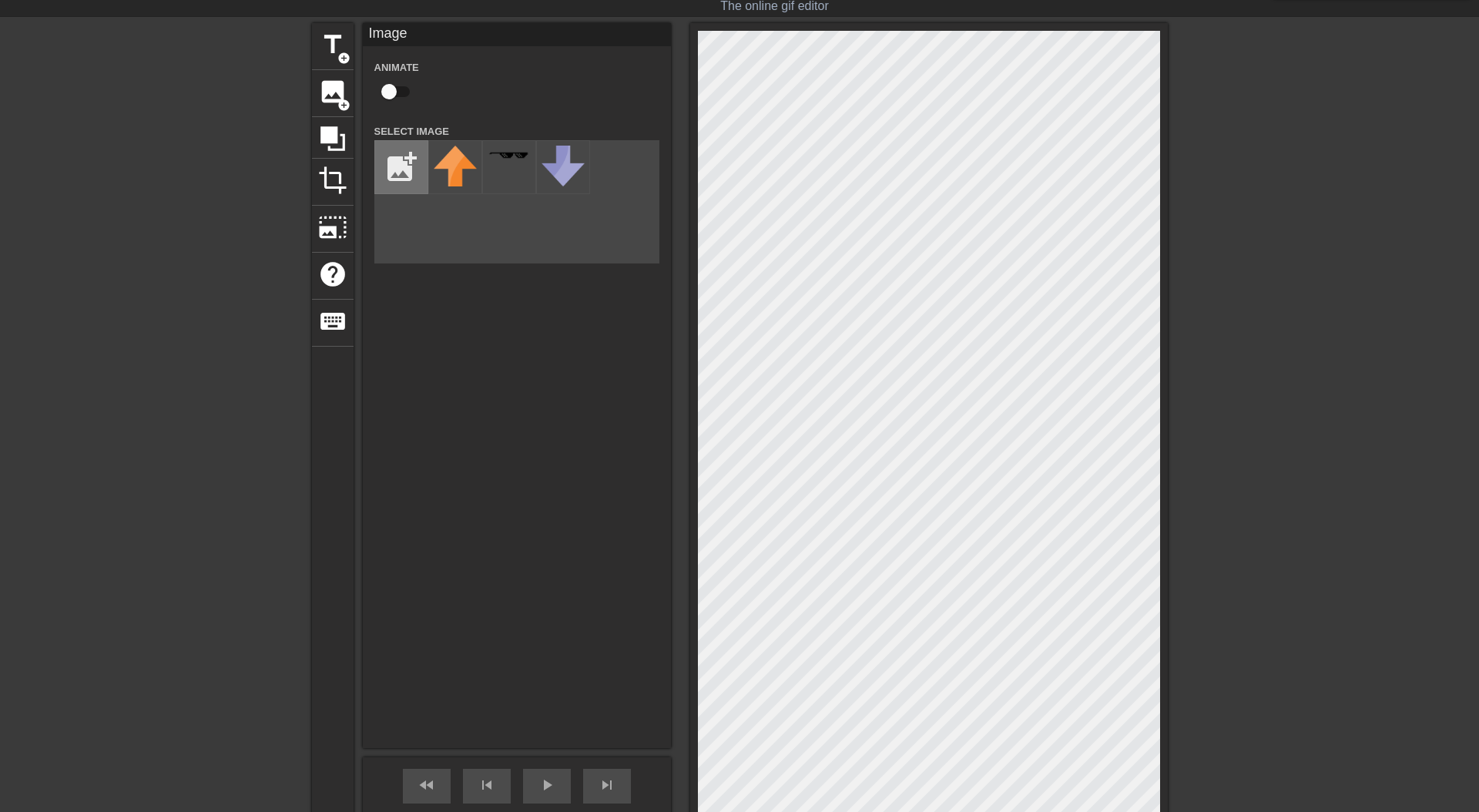
click at [397, 181] on input "file" at bounding box center [402, 167] width 52 height 52
type input "C:\fakepath\VVTR56JHB.png"
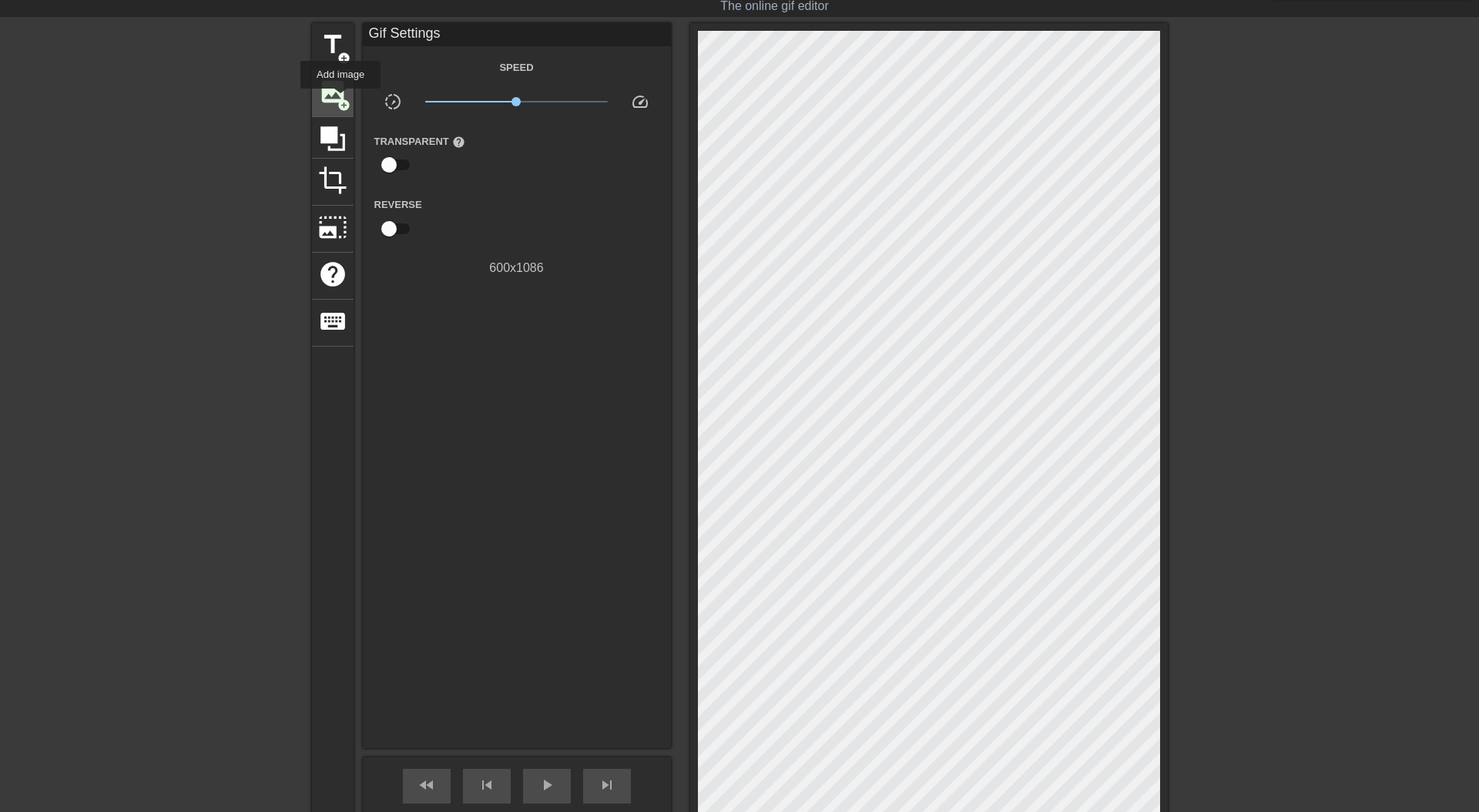
click at [335, 94] on span "image" at bounding box center [333, 91] width 29 height 29
click at [327, 93] on span "image" at bounding box center [333, 91] width 29 height 29
click at [346, 102] on span "add_circle" at bounding box center [344, 105] width 13 height 13
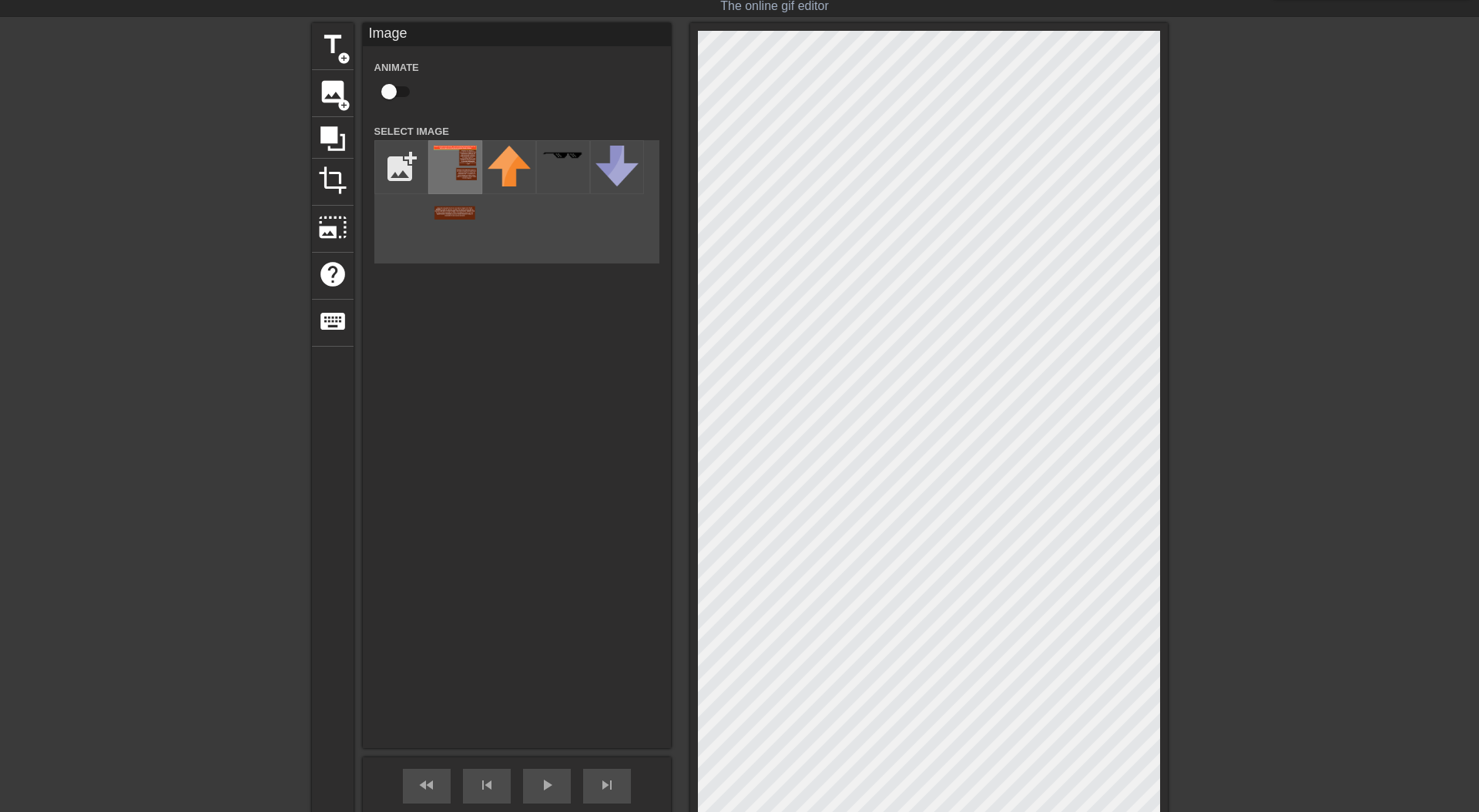
click at [456, 150] on img at bounding box center [455, 183] width 43 height 74
click at [696, 733] on div at bounding box center [929, 453] width 478 height 859
click at [1190, 73] on div "title add_circle image add_circle crop photo_size_select_large help keyboard Im…" at bounding box center [739, 453] width 1479 height 859
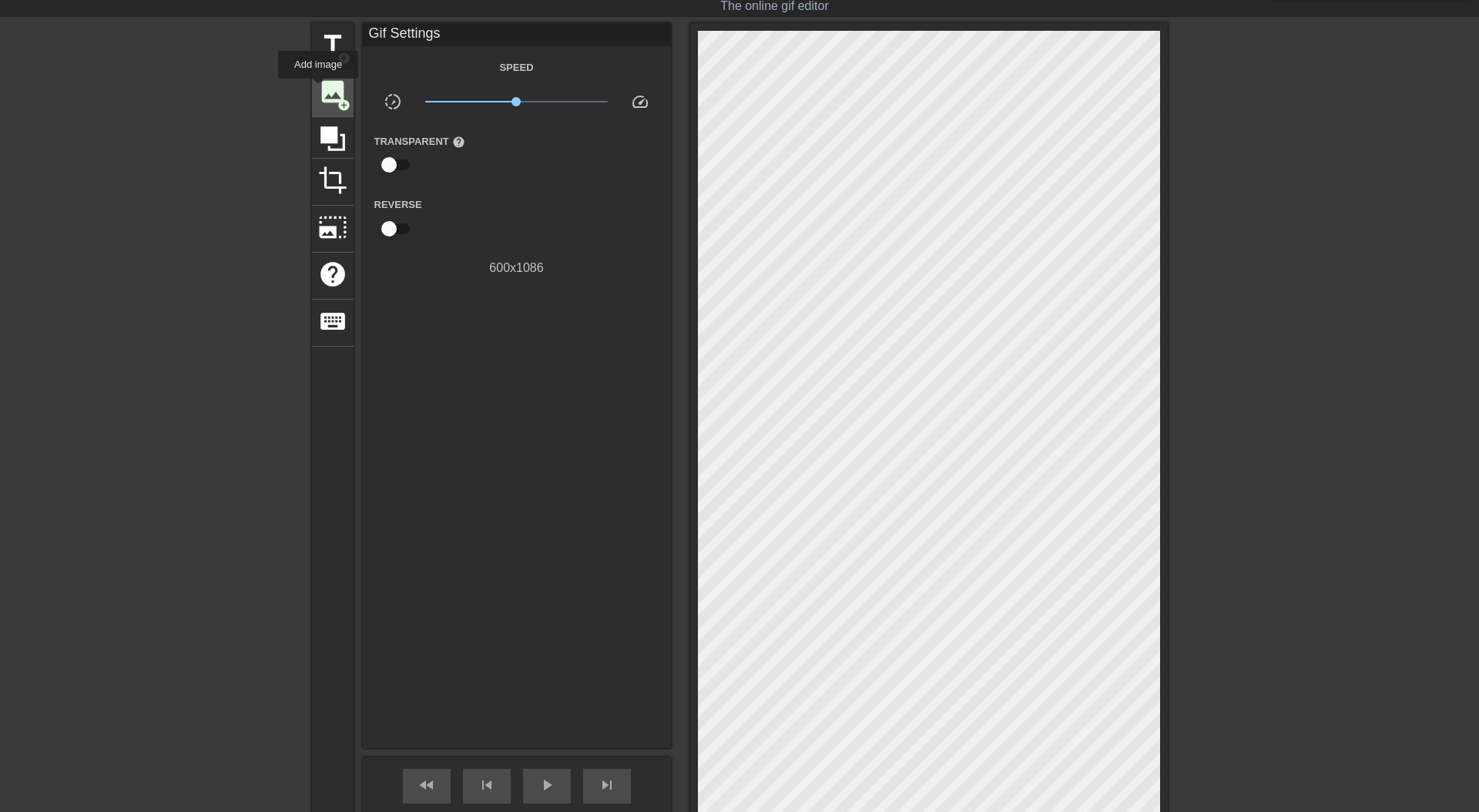
click at [319, 90] on span "image" at bounding box center [333, 91] width 29 height 29
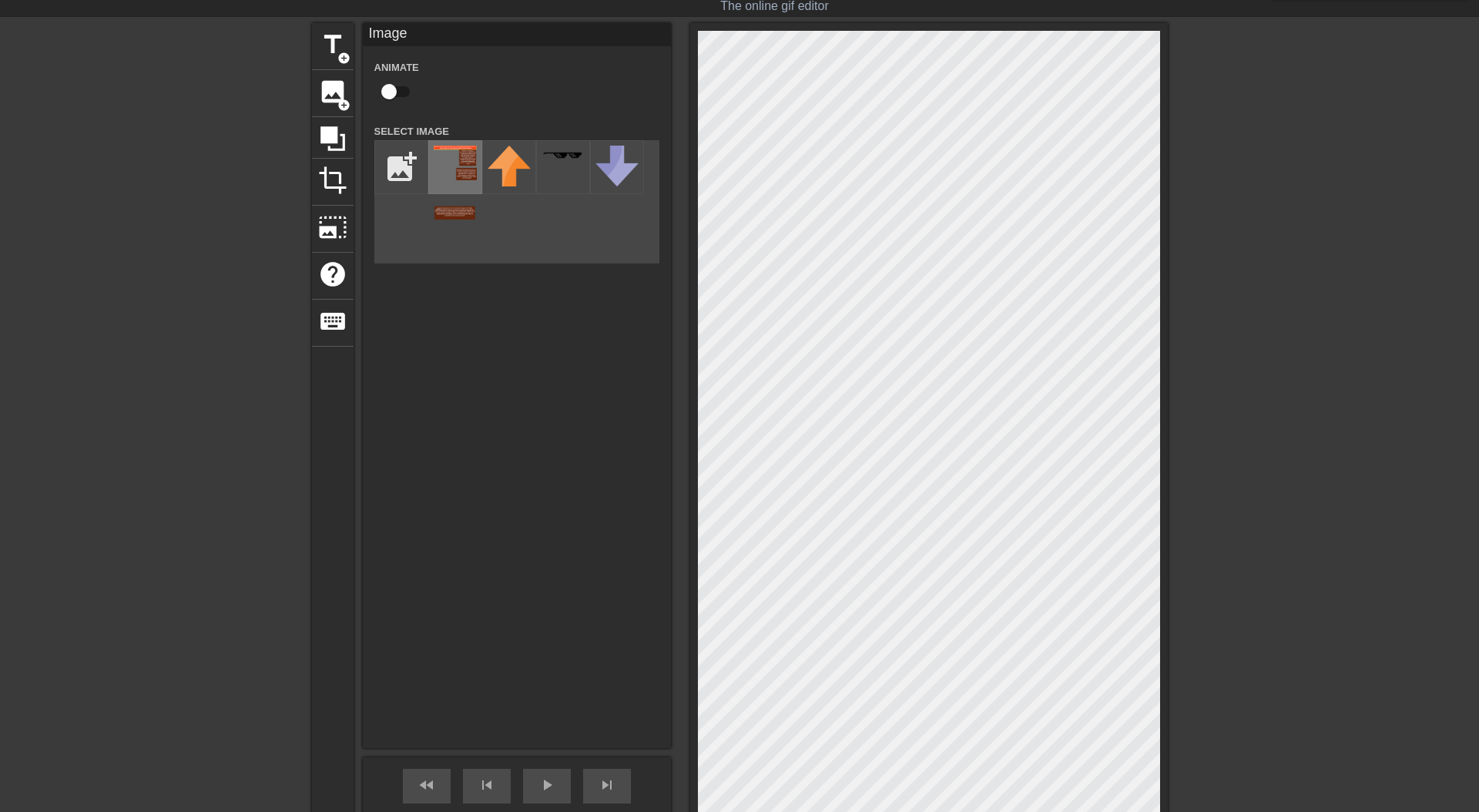
click at [448, 157] on img at bounding box center [455, 183] width 43 height 74
click at [599, 77] on div "title add_circle image add_circle crop photo_size_select_large help keyboard Im…" at bounding box center [740, 453] width 856 height 859
click at [690, 86] on div at bounding box center [929, 453] width 478 height 859
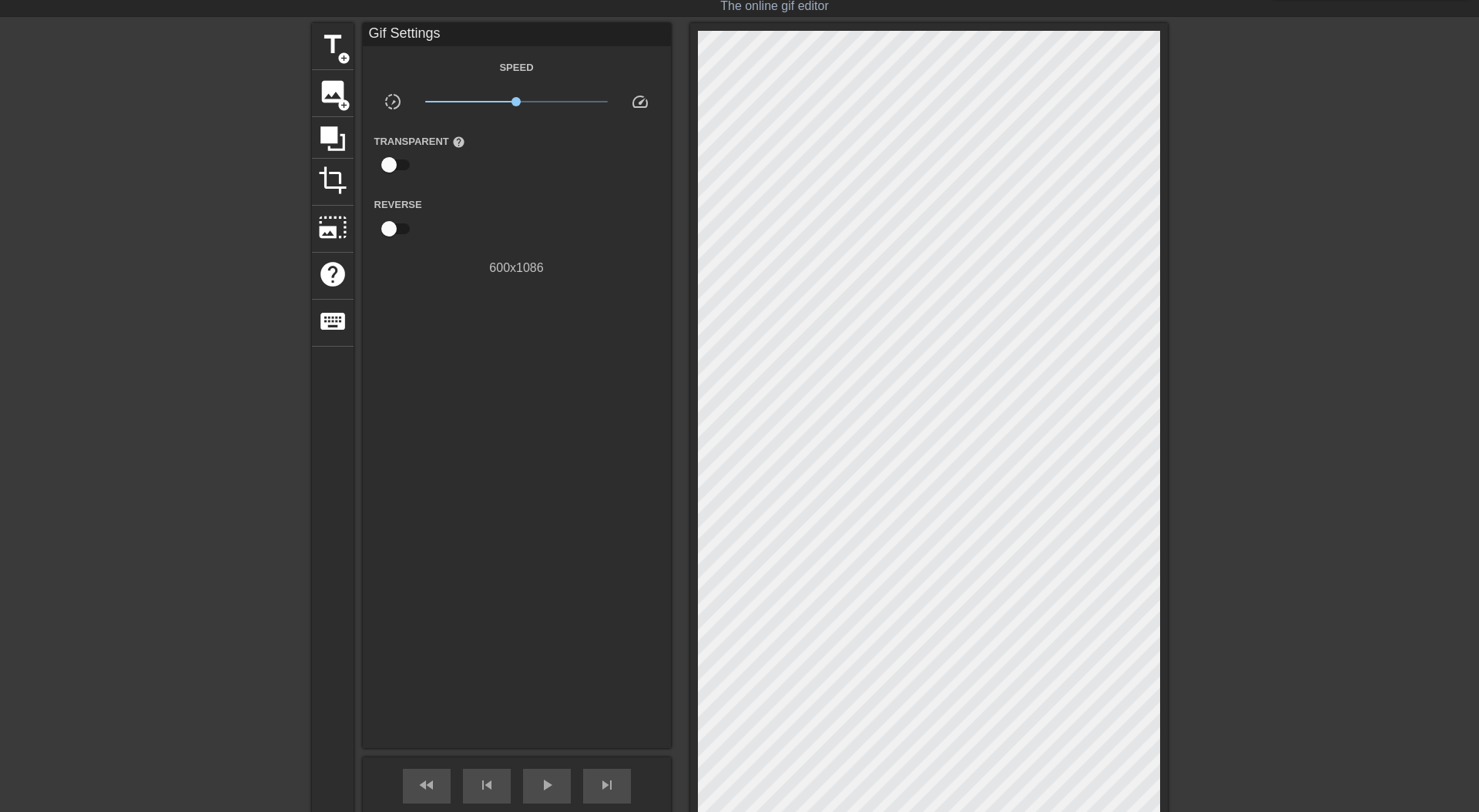
click at [1162, 788] on div at bounding box center [929, 453] width 478 height 859
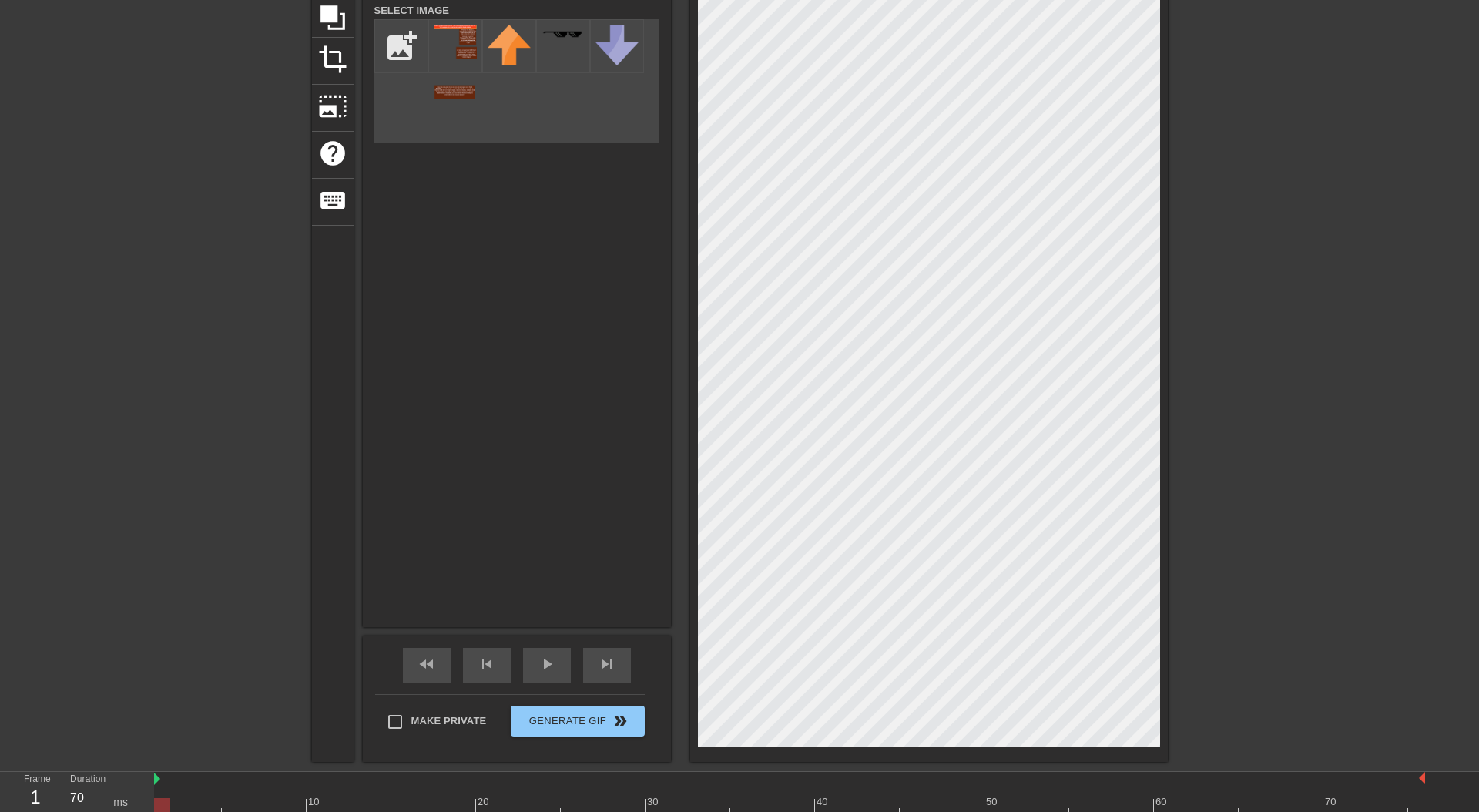
scroll to position [201, 0]
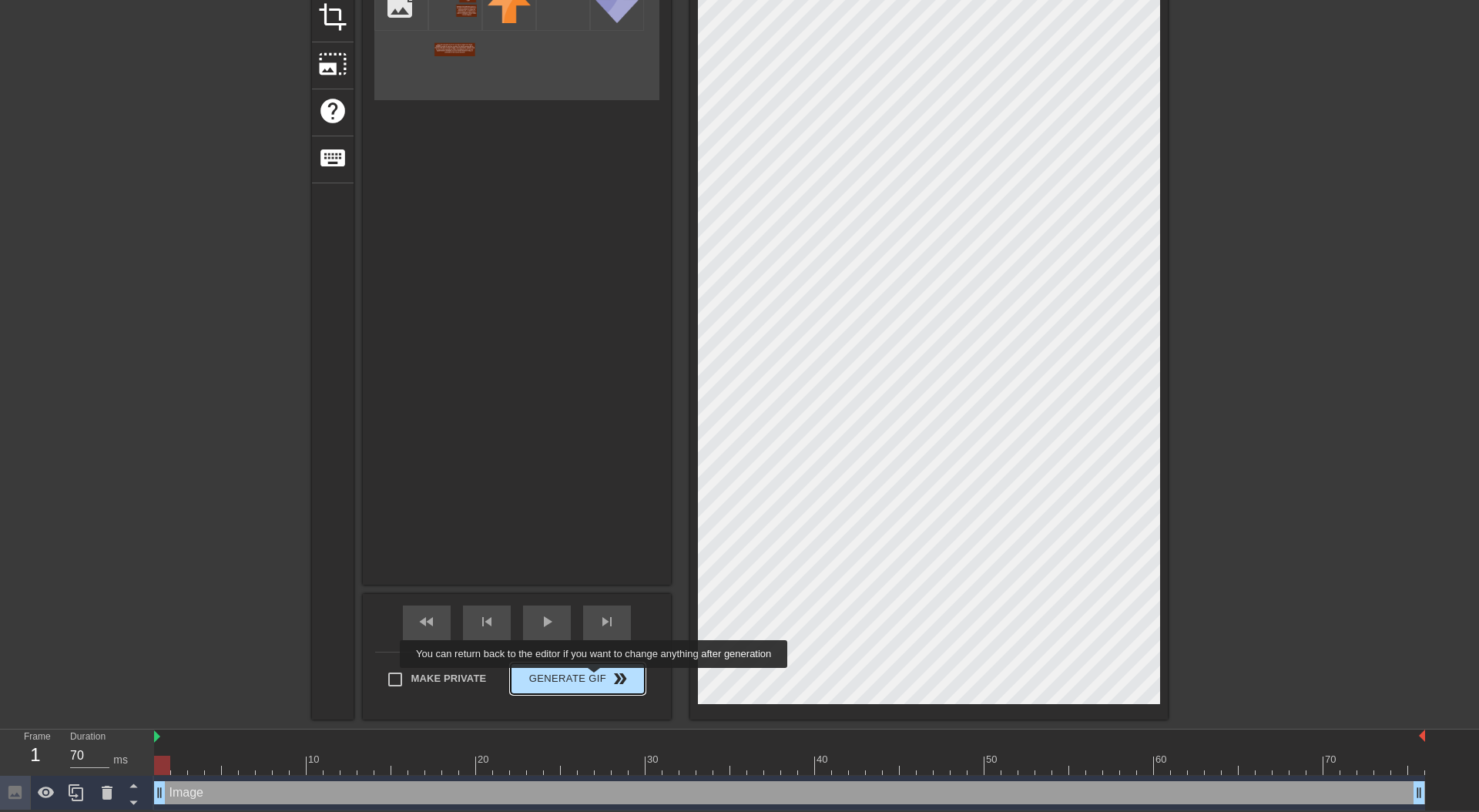
click at [611, 677] on span "double_arrow" at bounding box center [620, 678] width 18 height 18
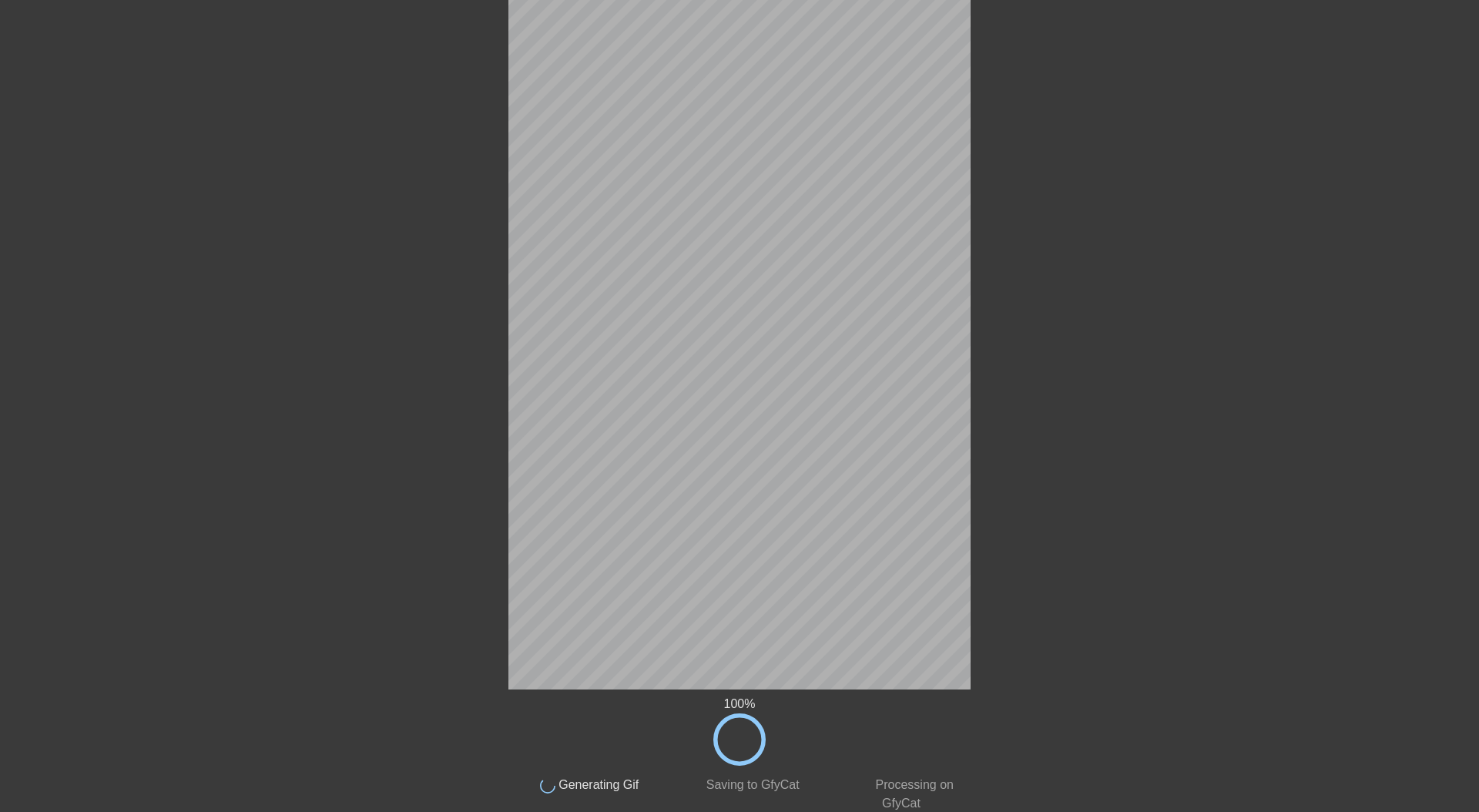
scroll to position [0, 0]
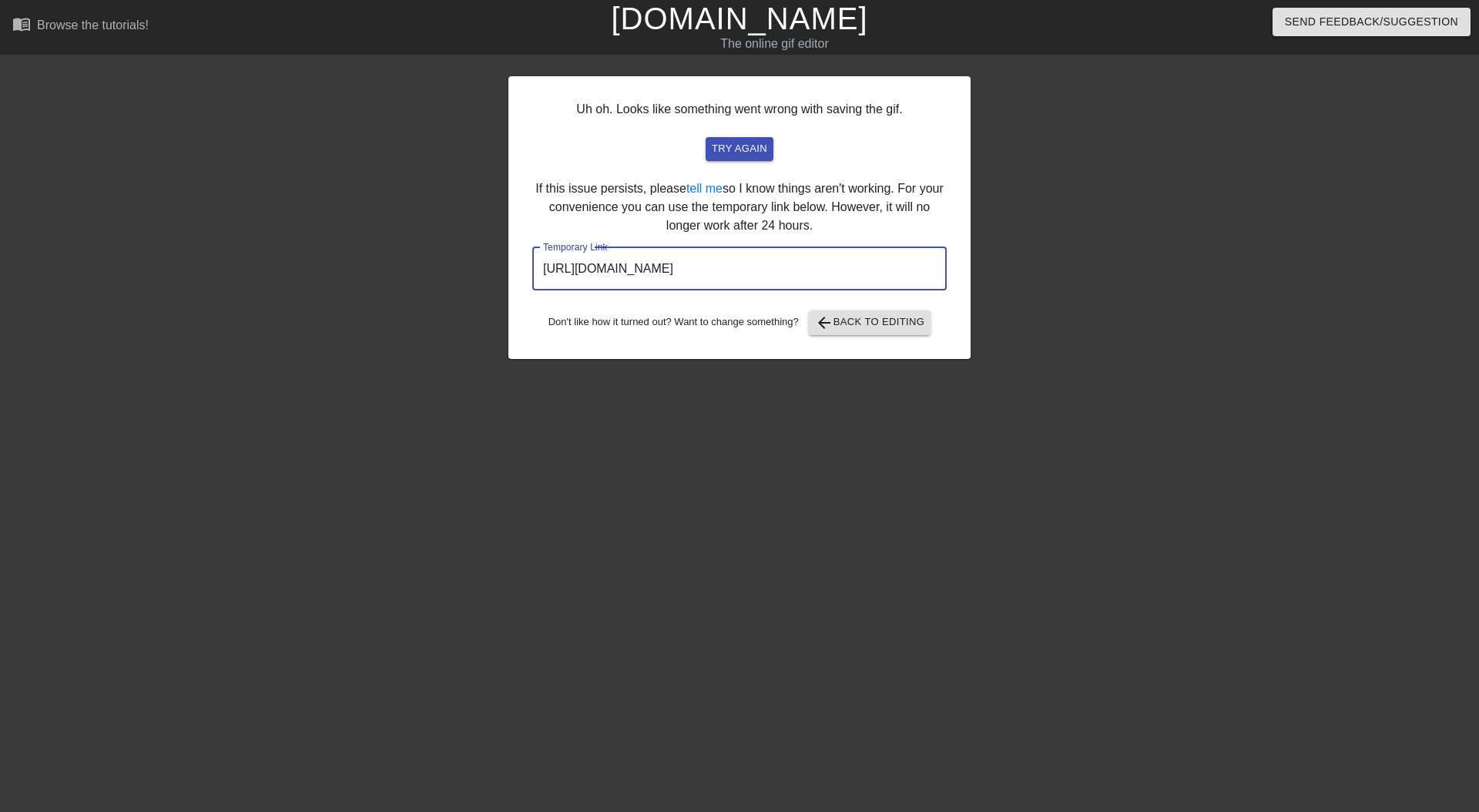
click at [765, 247] on input "[URL][DOMAIN_NAME]" at bounding box center [739, 269] width 414 height 43
